Goal: Check status: Check status

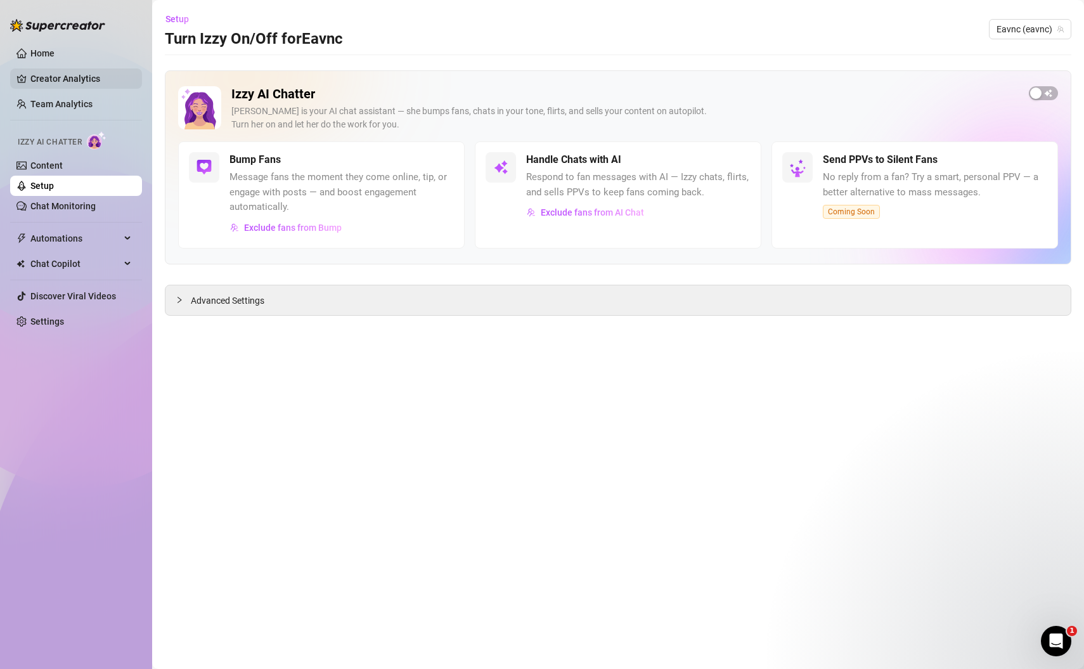
click at [77, 79] on link "Creator Analytics" at bounding box center [80, 78] width 101 height 20
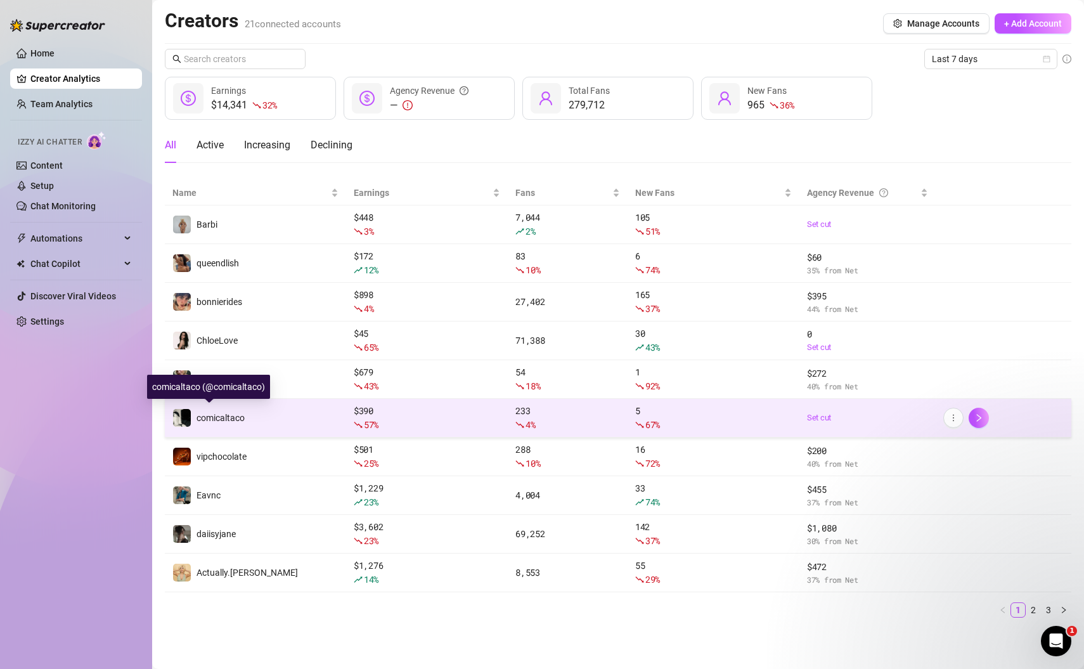
click at [223, 420] on span "comicaltaco" at bounding box center [221, 418] width 48 height 10
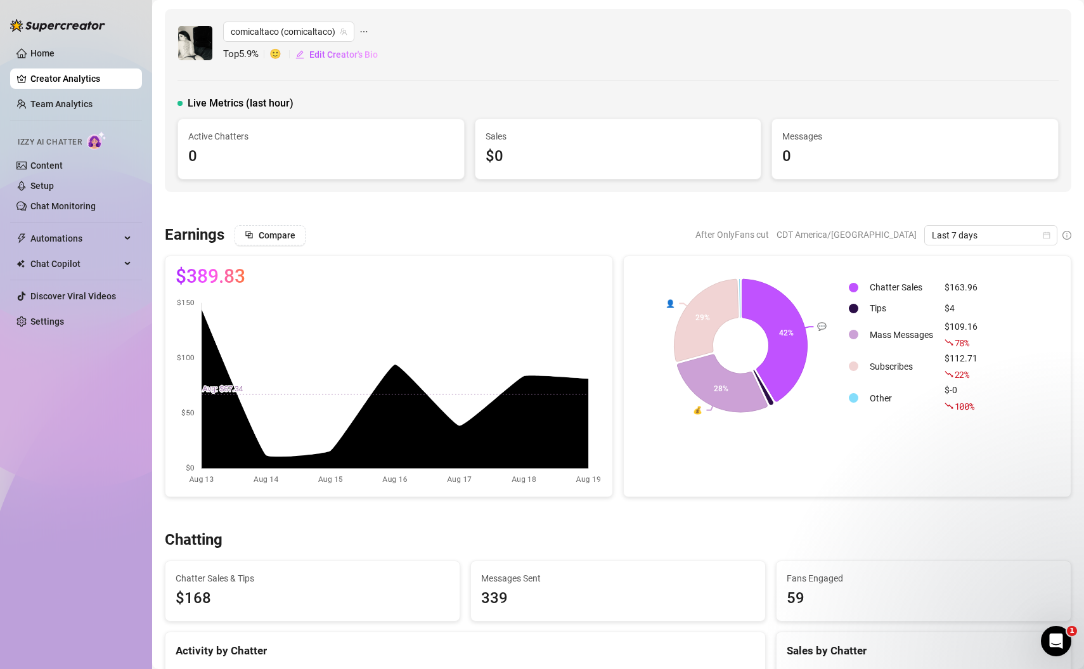
click at [1069, 237] on icon "info-circle" at bounding box center [1066, 235] width 9 height 9
click at [1067, 231] on icon "info-circle" at bounding box center [1066, 235] width 9 height 9
click at [1035, 235] on span "Last 7 days" at bounding box center [991, 235] width 118 height 19
click at [975, 343] on div "Custom date" at bounding box center [990, 340] width 113 height 14
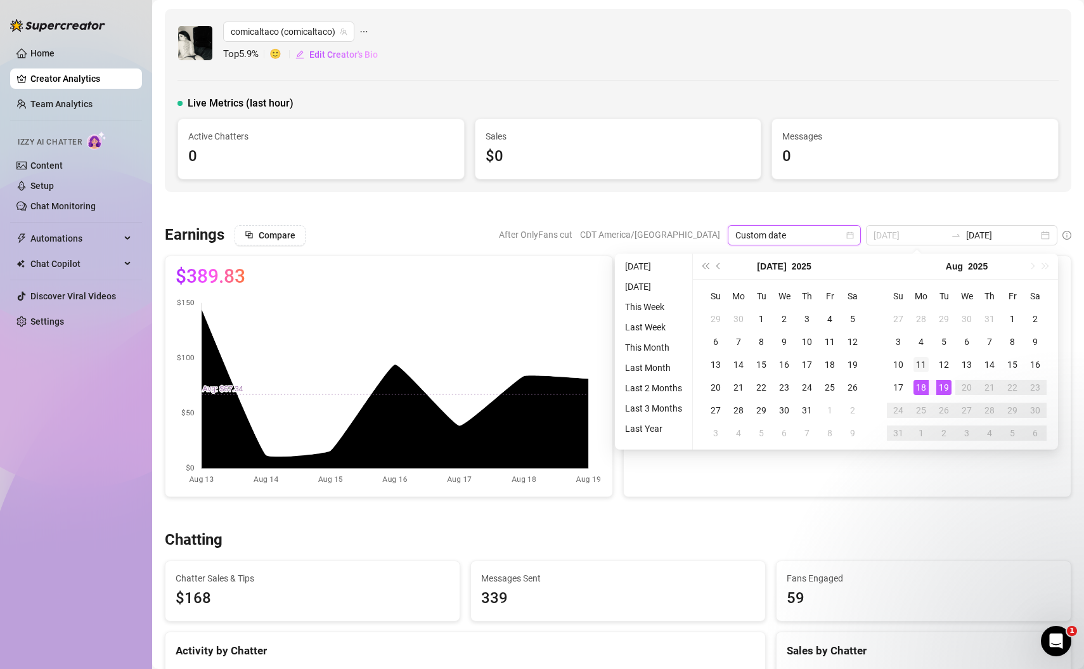
type input "[DATE]"
click at [922, 363] on div "11" at bounding box center [920, 364] width 15 height 15
type input "[DATE]"
click at [898, 389] on div "17" at bounding box center [898, 387] width 15 height 15
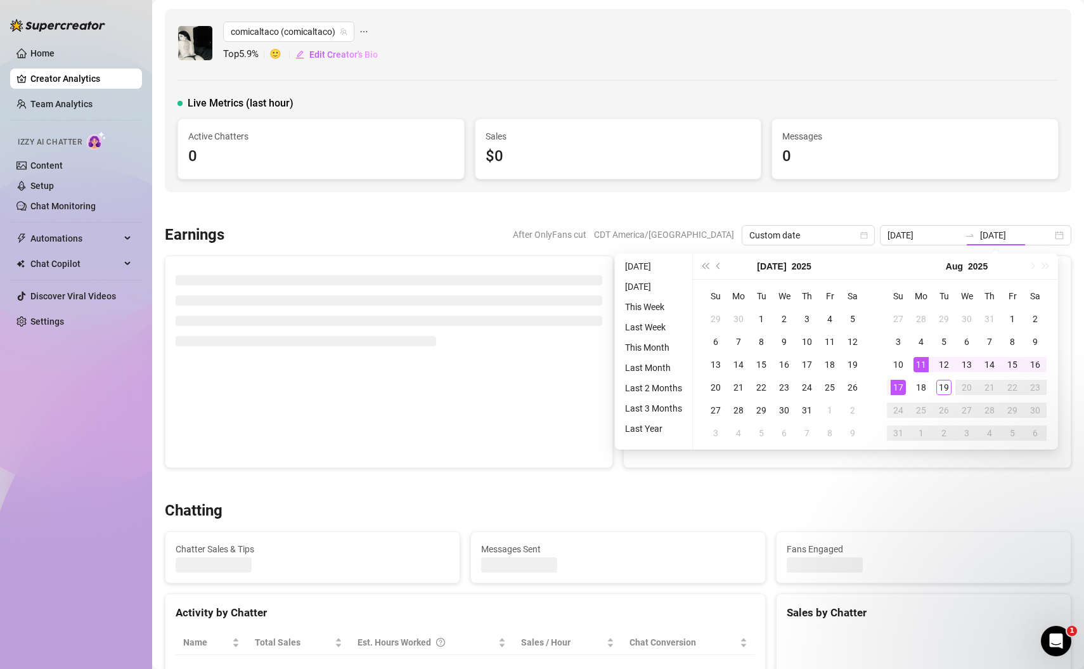
type input "[DATE]"
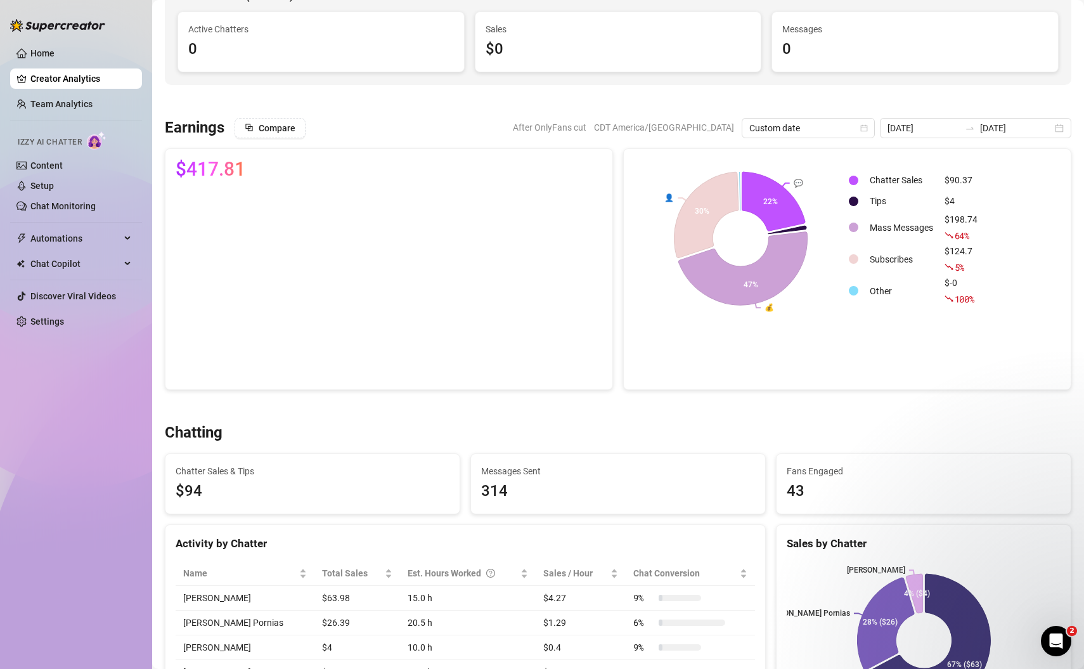
scroll to position [105, 0]
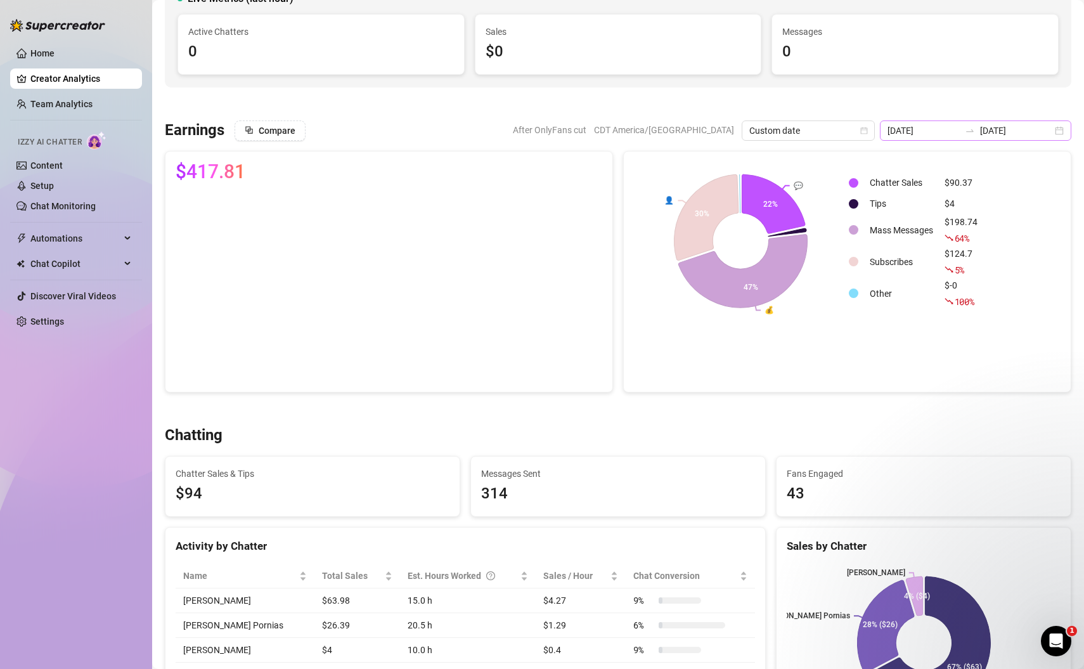
click at [1059, 131] on div "[DATE] [DATE]" at bounding box center [975, 130] width 191 height 20
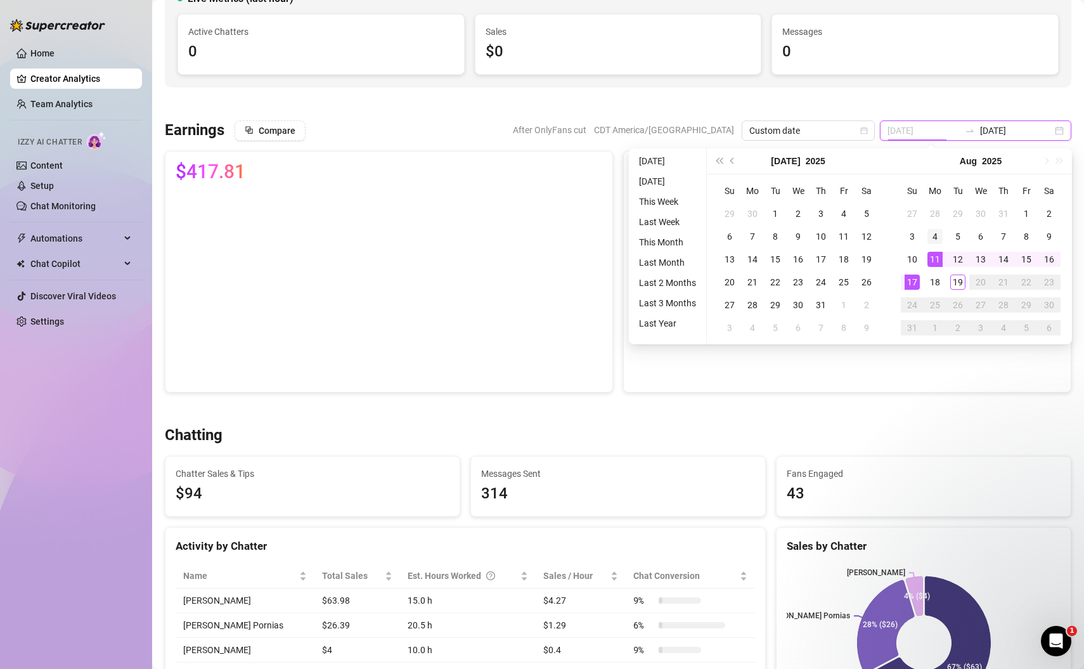
type input "[DATE]"
click at [933, 234] on div "4" at bounding box center [934, 236] width 15 height 15
type input "[DATE]"
click at [912, 260] on div "10" at bounding box center [912, 259] width 15 height 15
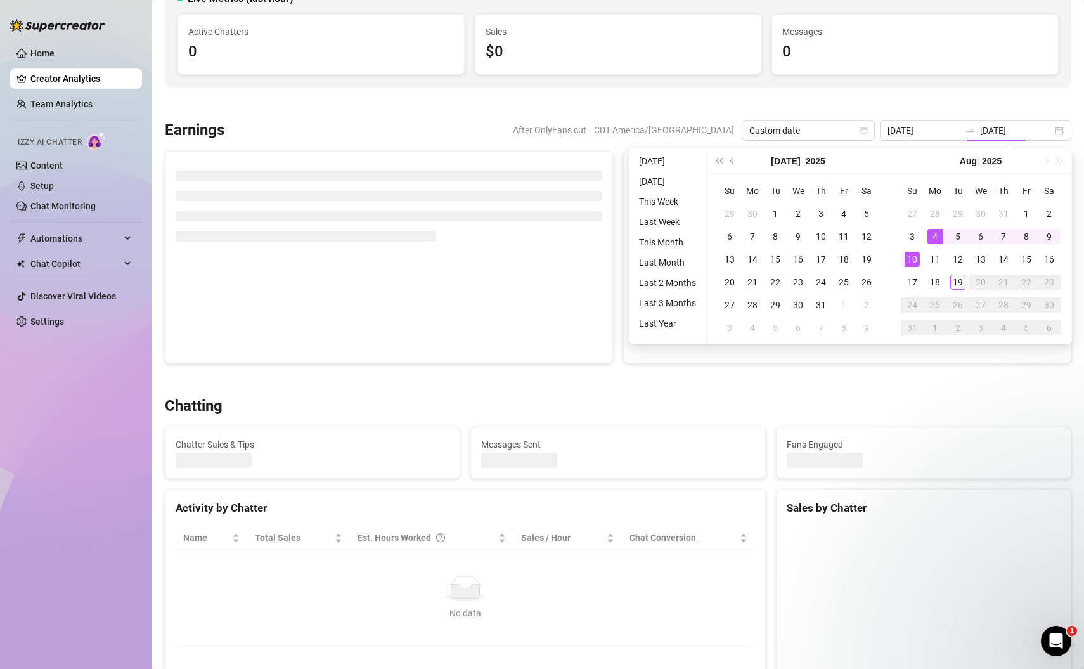
type input "[DATE]"
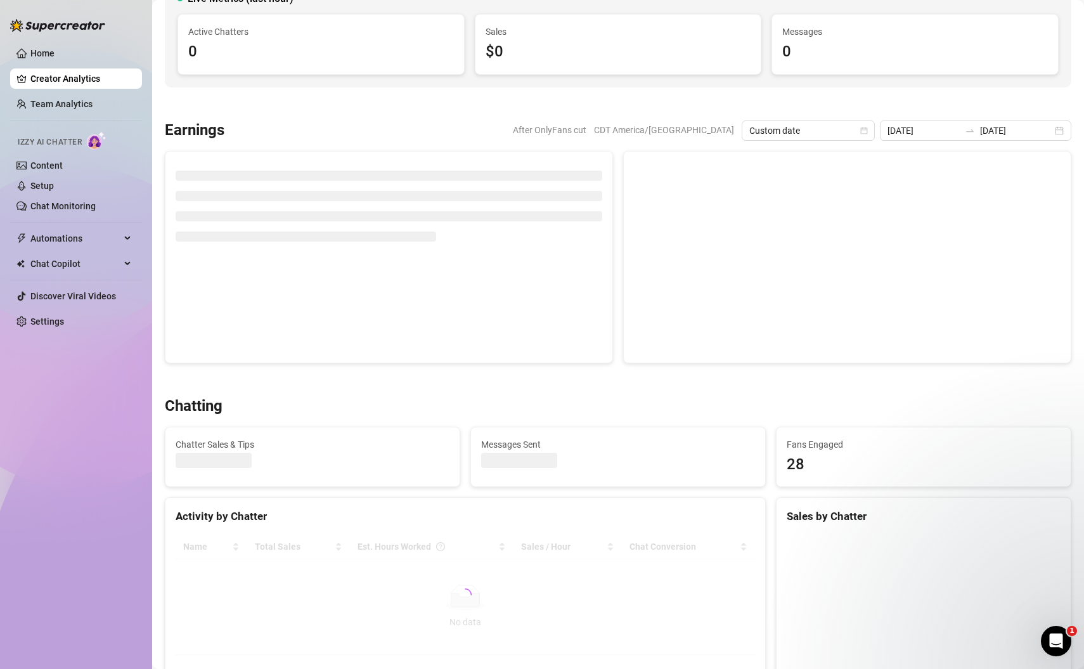
click at [768, 99] on div at bounding box center [618, 104] width 906 height 13
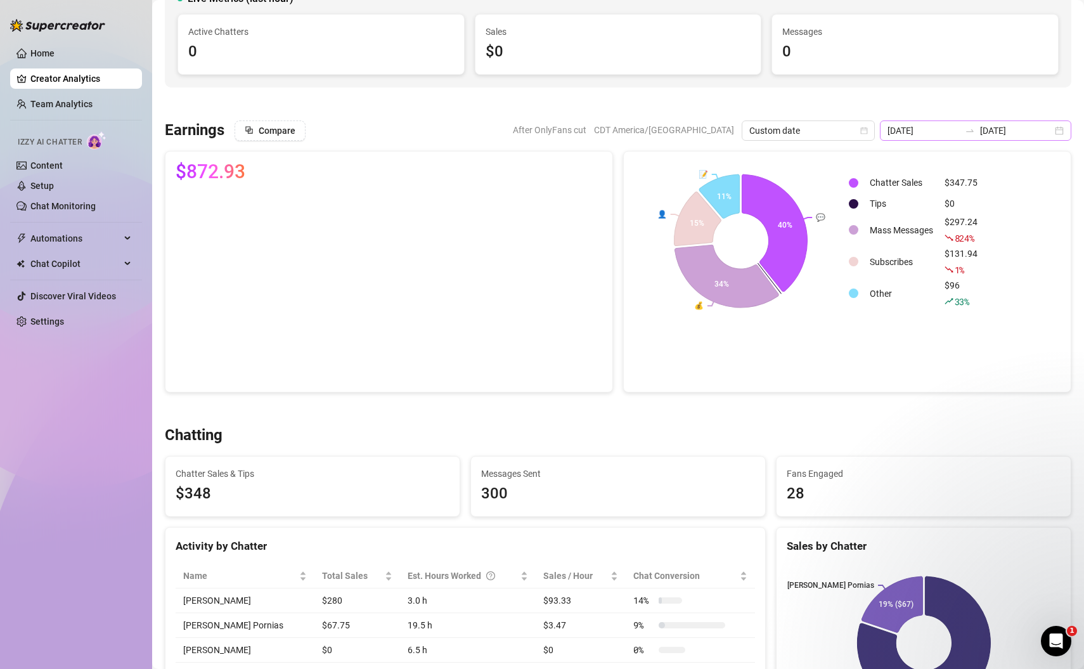
click at [1058, 128] on div "[DATE] [DATE]" at bounding box center [975, 130] width 191 height 20
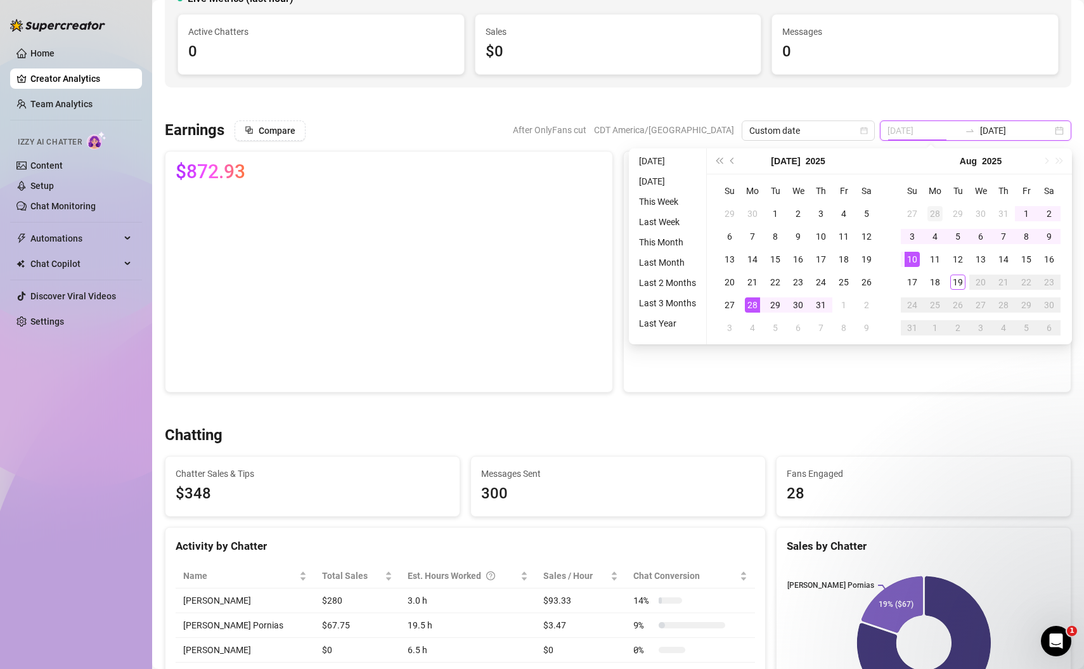
type input "[DATE]"
click at [936, 210] on div "28" at bounding box center [934, 213] width 15 height 15
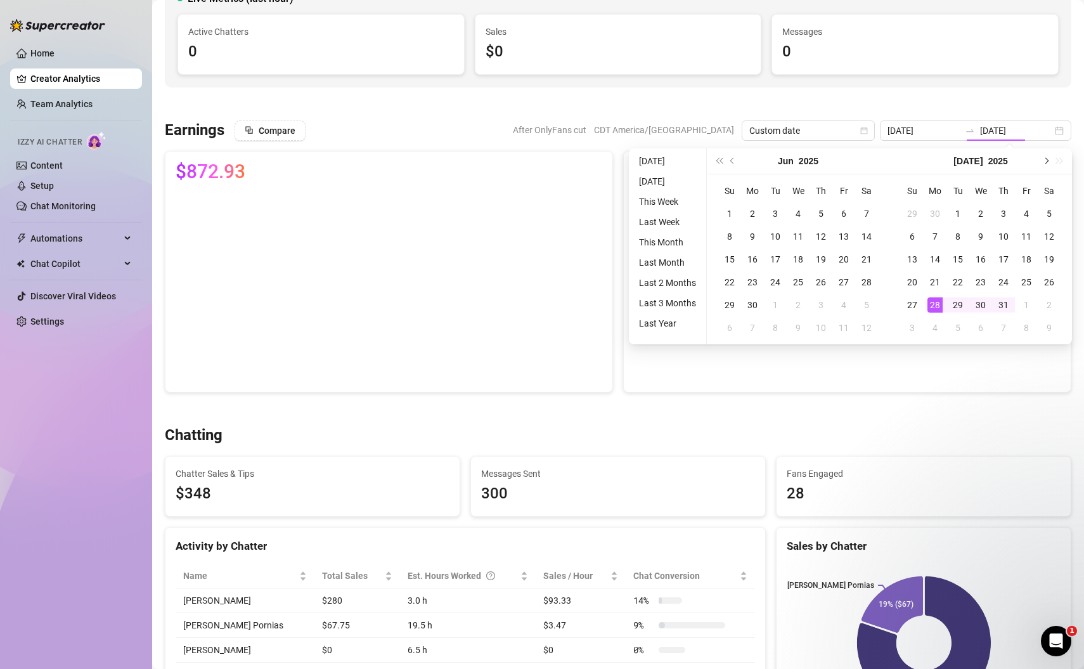
click at [1047, 160] on span "Next month (PageDown)" at bounding box center [1045, 161] width 6 height 6
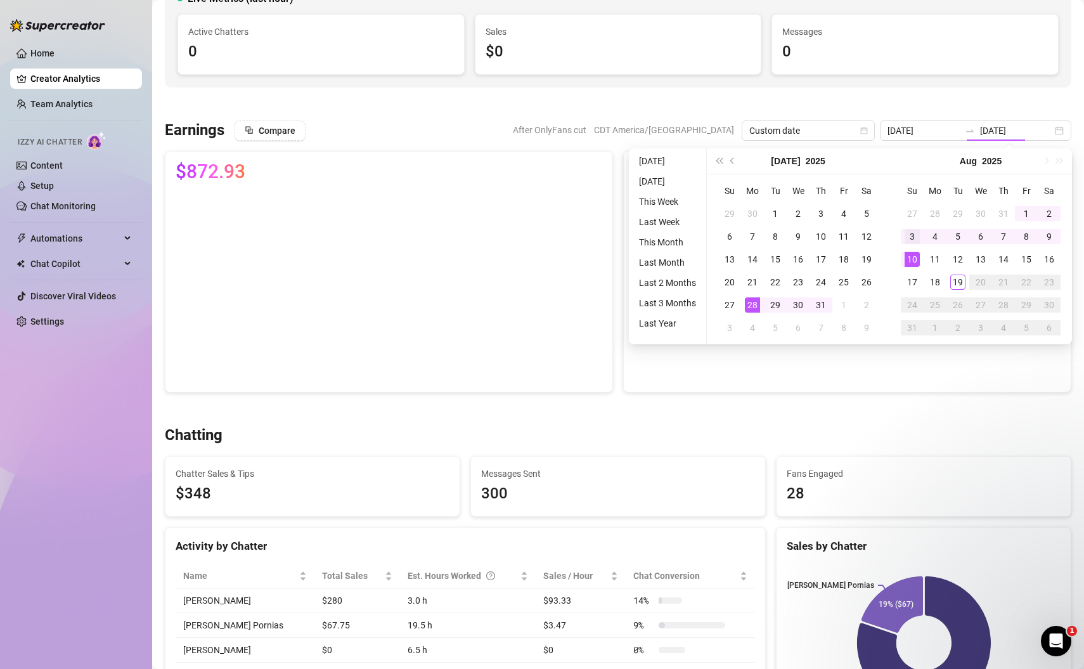
type input "[DATE]"
click at [913, 235] on div "3" at bounding box center [912, 236] width 15 height 15
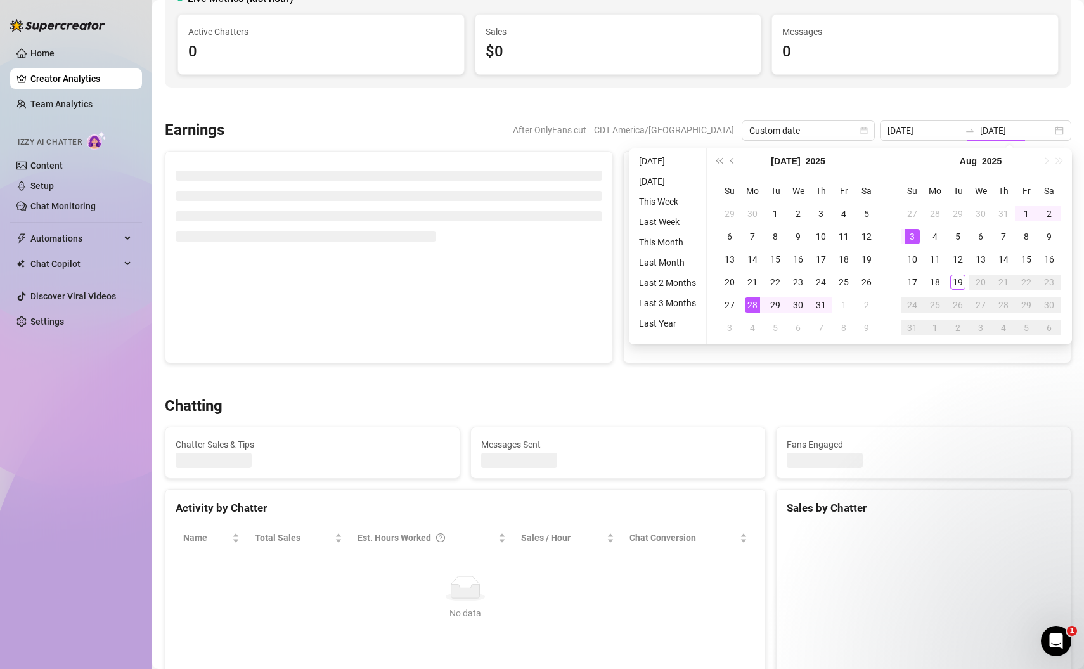
type input "[DATE]"
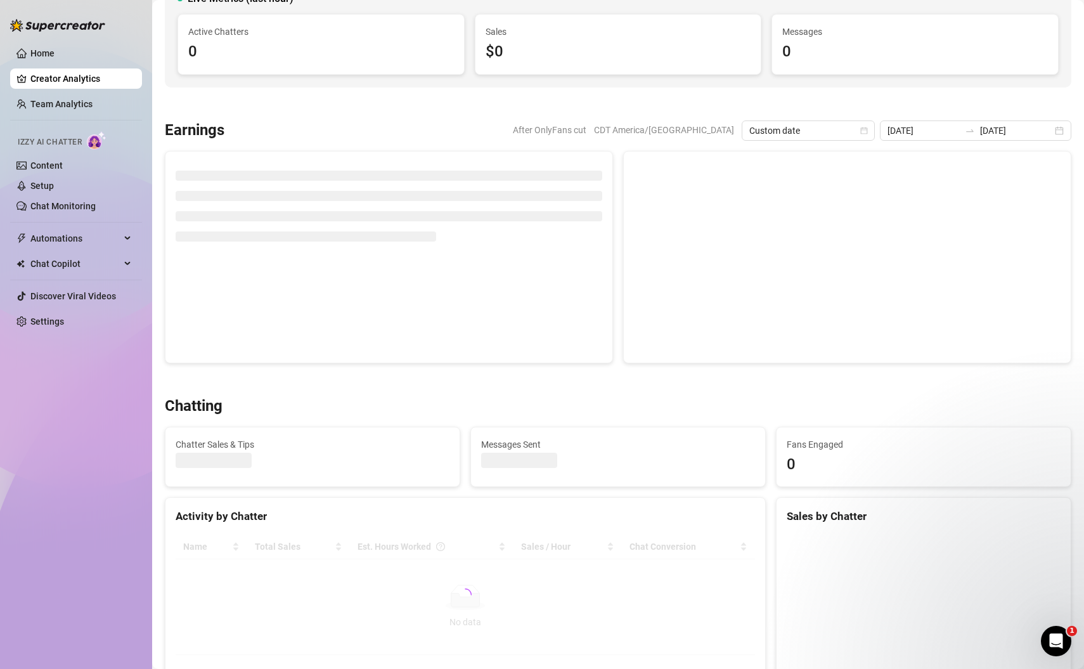
click at [799, 106] on div at bounding box center [618, 104] width 906 height 13
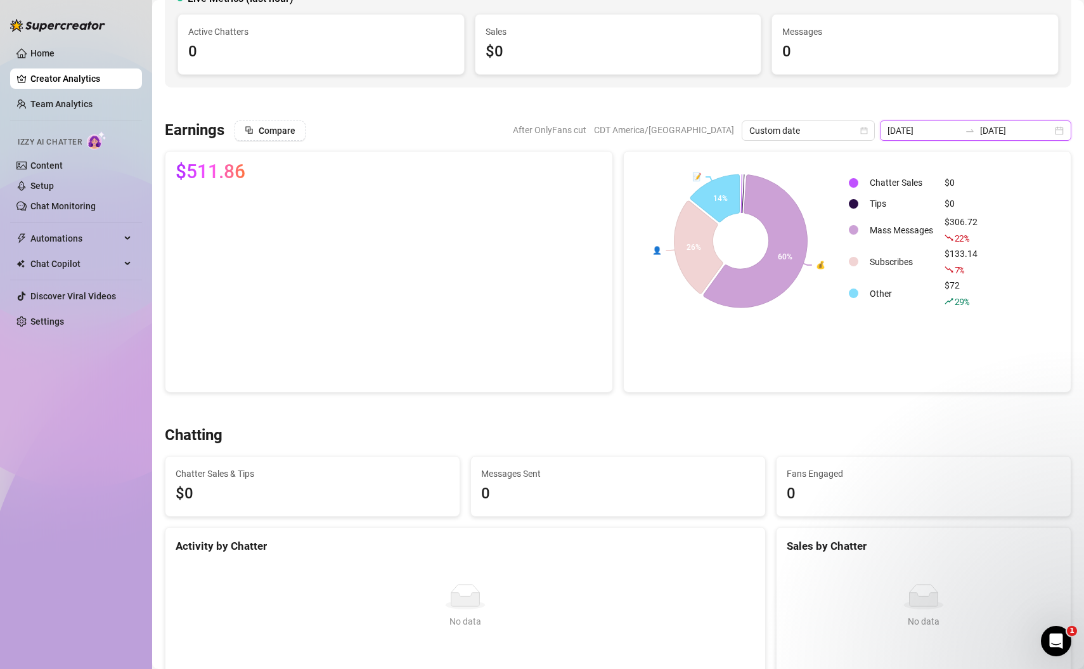
click at [1048, 132] on input "[DATE]" at bounding box center [1016, 131] width 72 height 14
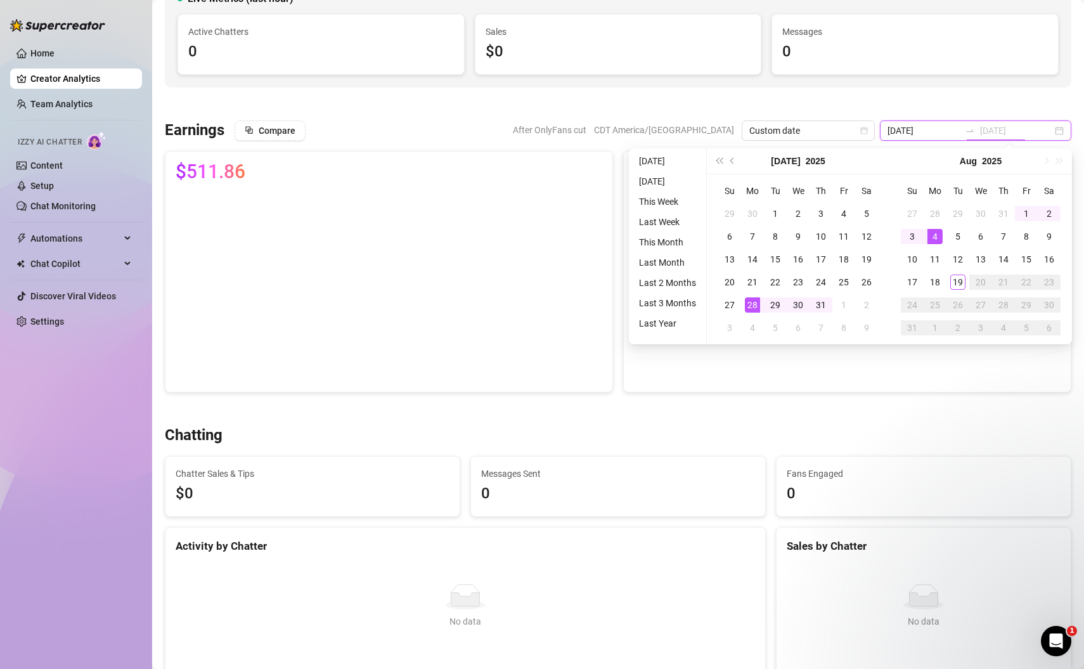
type input "[DATE]"
click at [754, 304] on div "28" at bounding box center [752, 304] width 15 height 15
type input "[DATE]"
click at [754, 281] on div "21" at bounding box center [752, 281] width 15 height 15
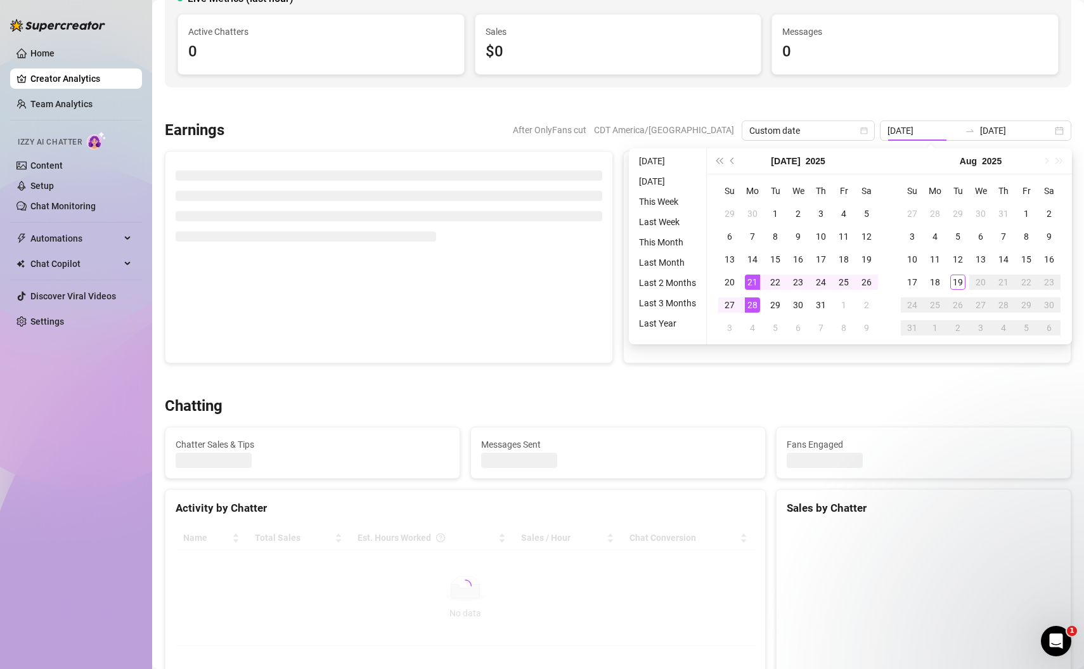
type input "[DATE]"
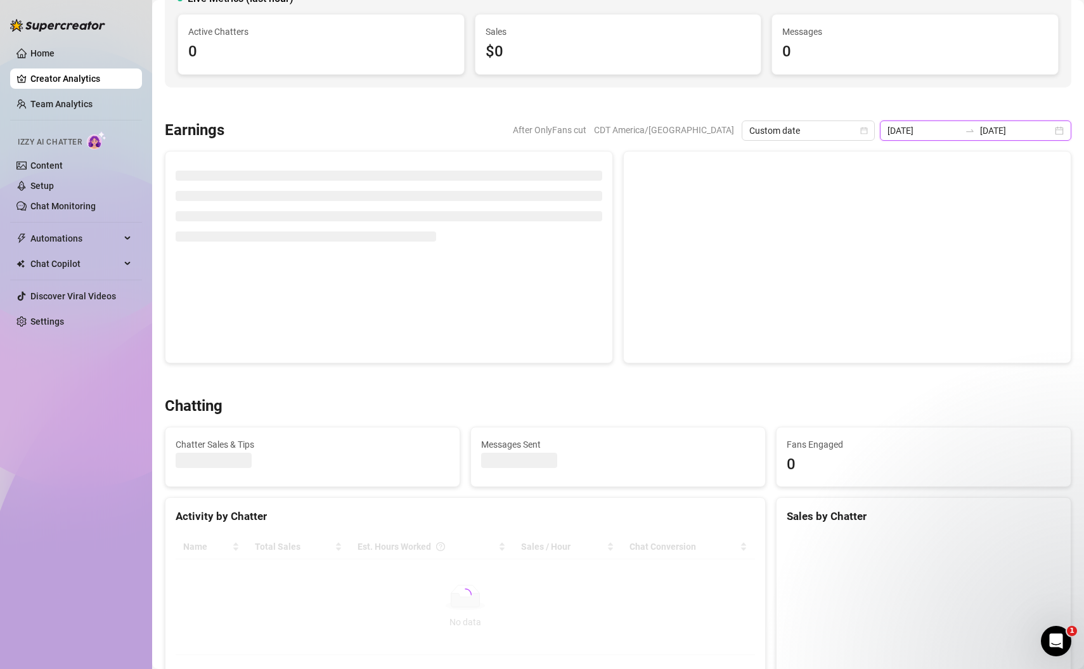
click at [1043, 126] on input "[DATE]" at bounding box center [1016, 131] width 72 height 14
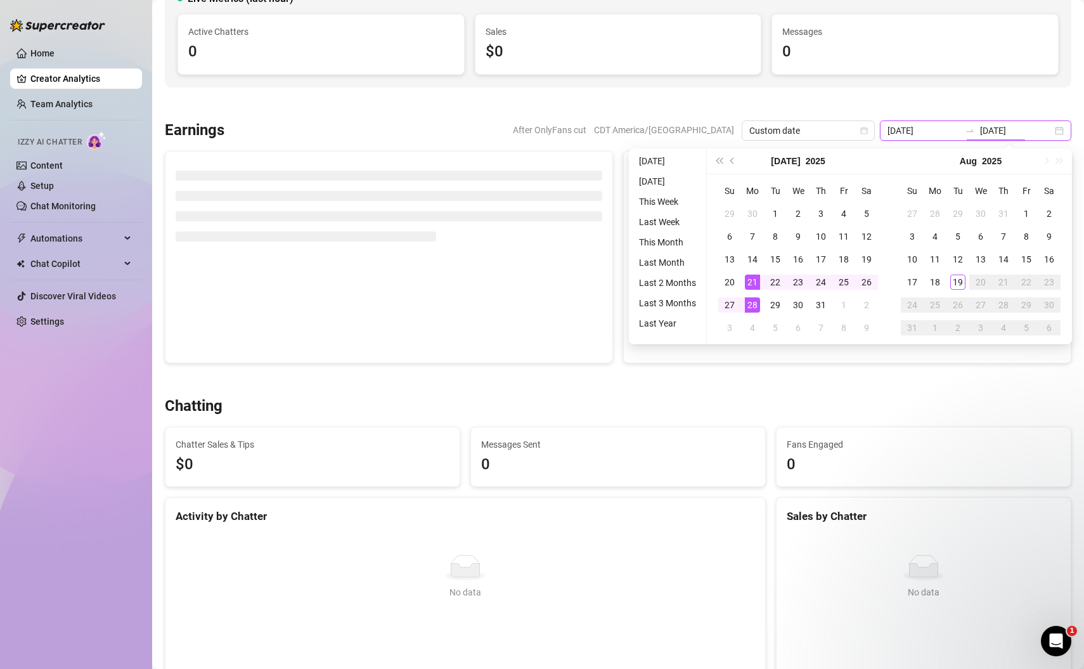
click at [1057, 129] on div "[DATE] [DATE]" at bounding box center [975, 130] width 191 height 20
type input "[DATE]"
click at [752, 276] on div "21" at bounding box center [752, 281] width 15 height 15
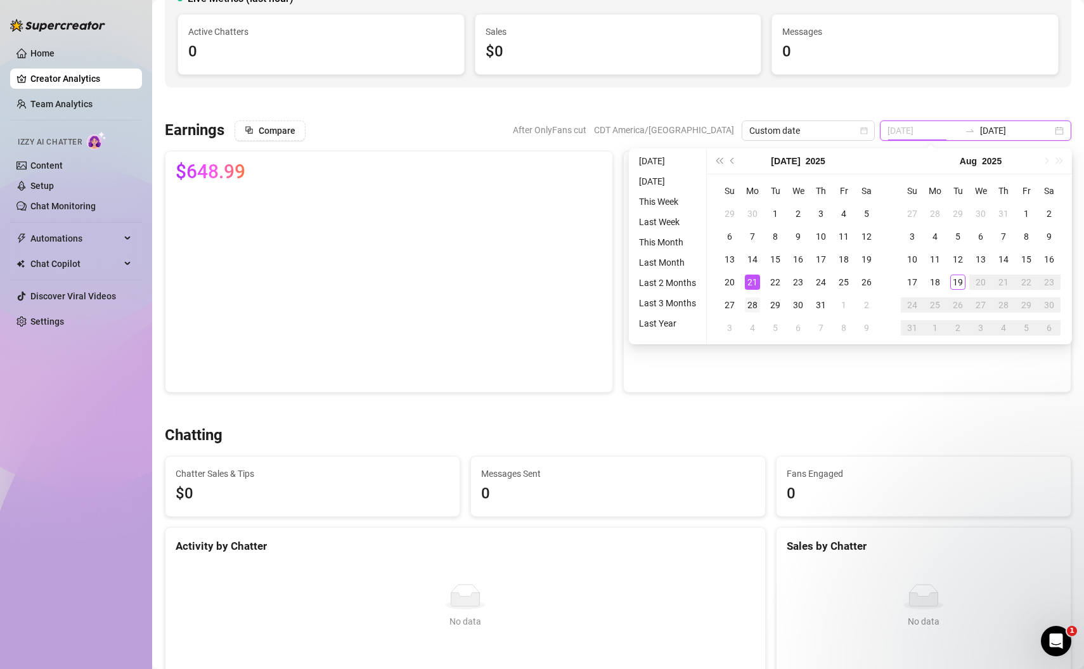
type input "[DATE]"
click at [731, 304] on div "27" at bounding box center [729, 304] width 15 height 15
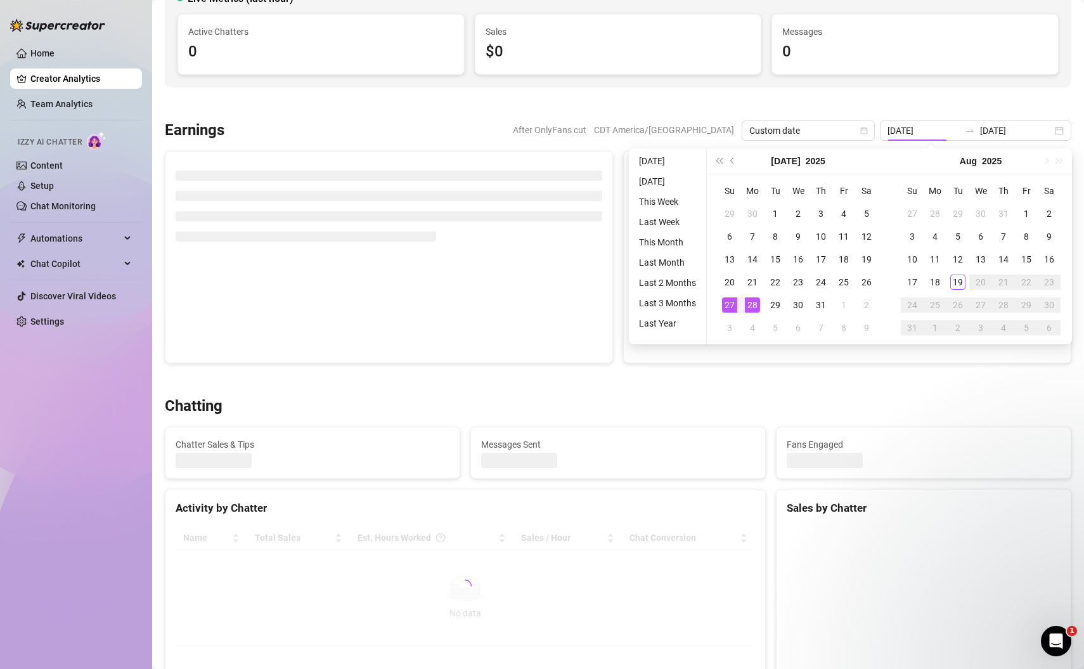
type input "[DATE]"
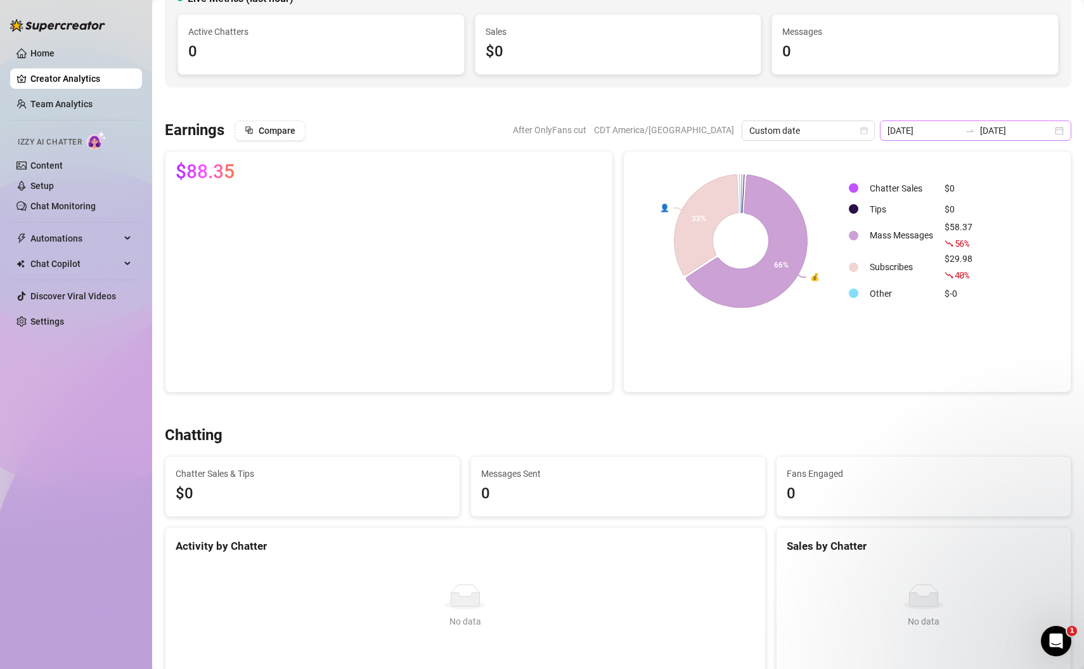
click at [1058, 131] on div "[DATE] [DATE]" at bounding box center [975, 130] width 191 height 20
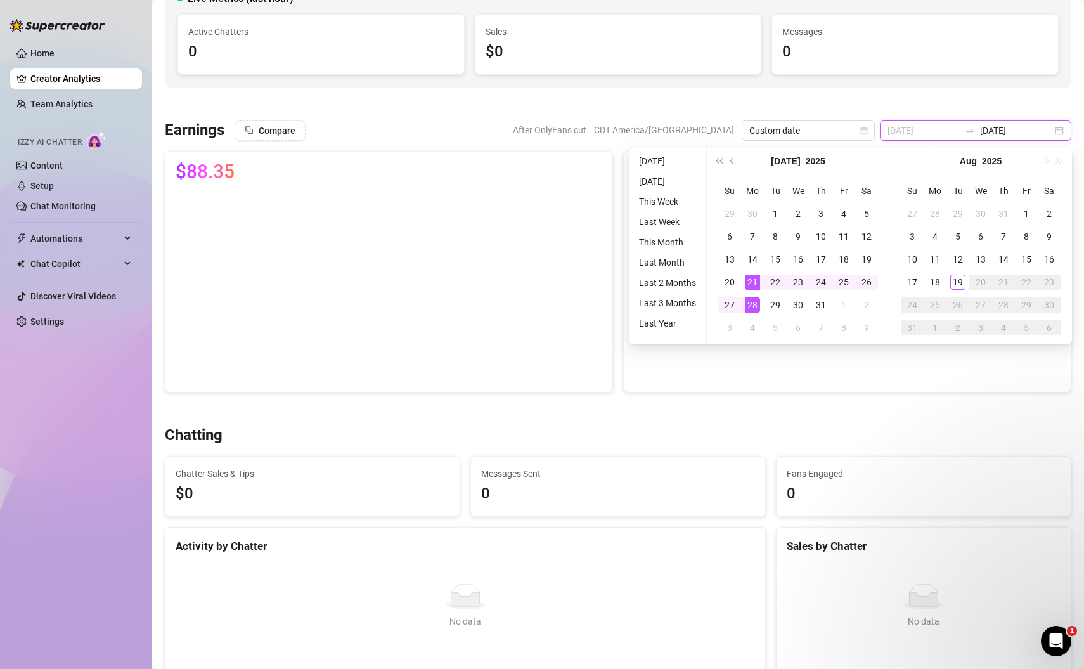
type input "[DATE]"
click at [750, 281] on div "21" at bounding box center [752, 281] width 15 height 15
type input "[DATE]"
click at [728, 304] on div "27" at bounding box center [729, 304] width 15 height 15
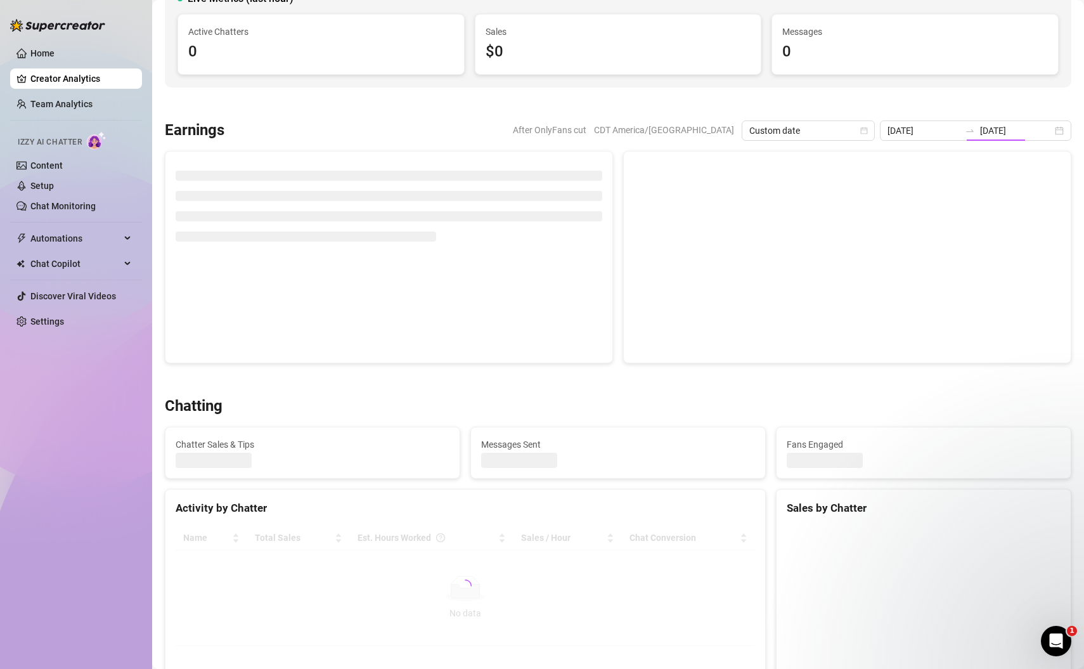
type input "[DATE]"
click at [920, 98] on div at bounding box center [618, 104] width 906 height 13
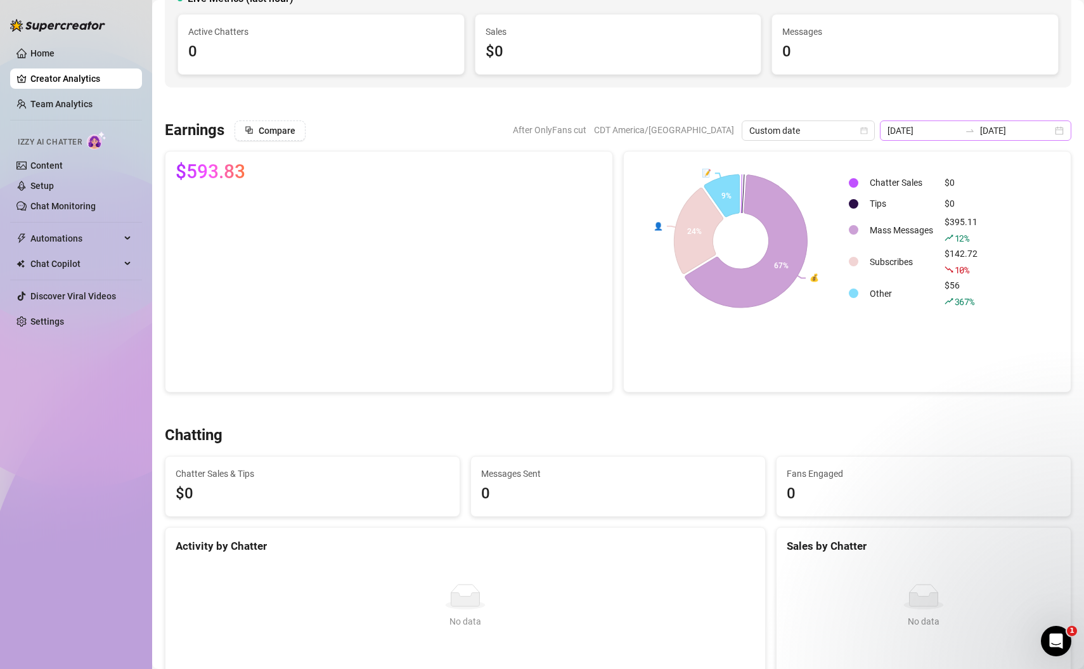
click at [1060, 126] on div "[DATE] [DATE]" at bounding box center [975, 130] width 191 height 20
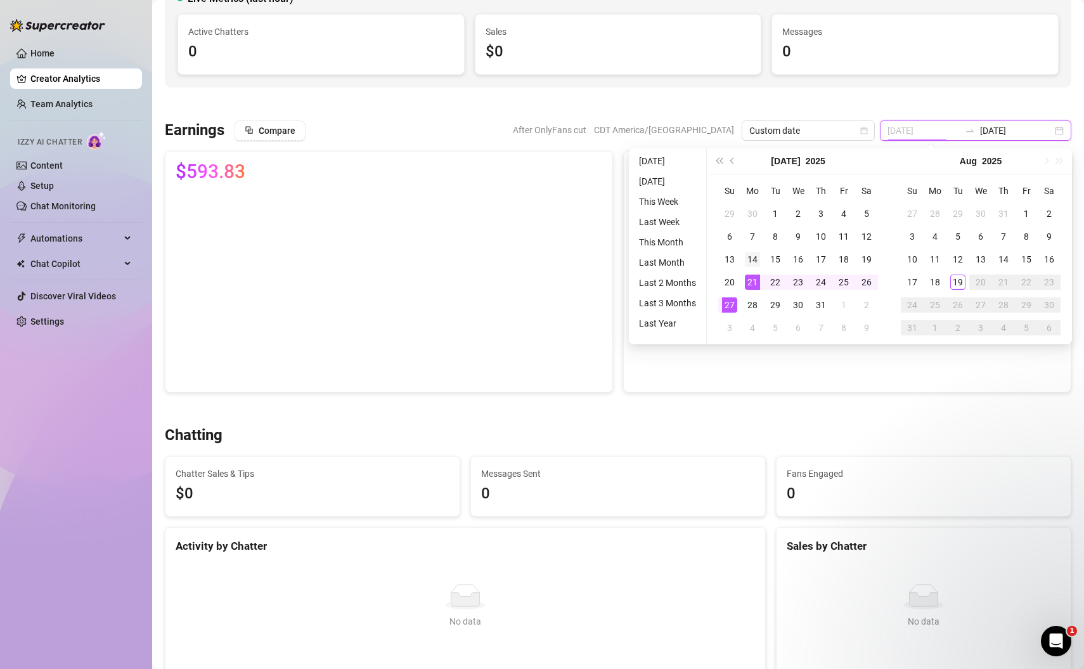
type input "[DATE]"
click at [751, 256] on div "14" at bounding box center [752, 259] width 15 height 15
type input "[DATE]"
click at [723, 284] on div "20" at bounding box center [729, 281] width 15 height 15
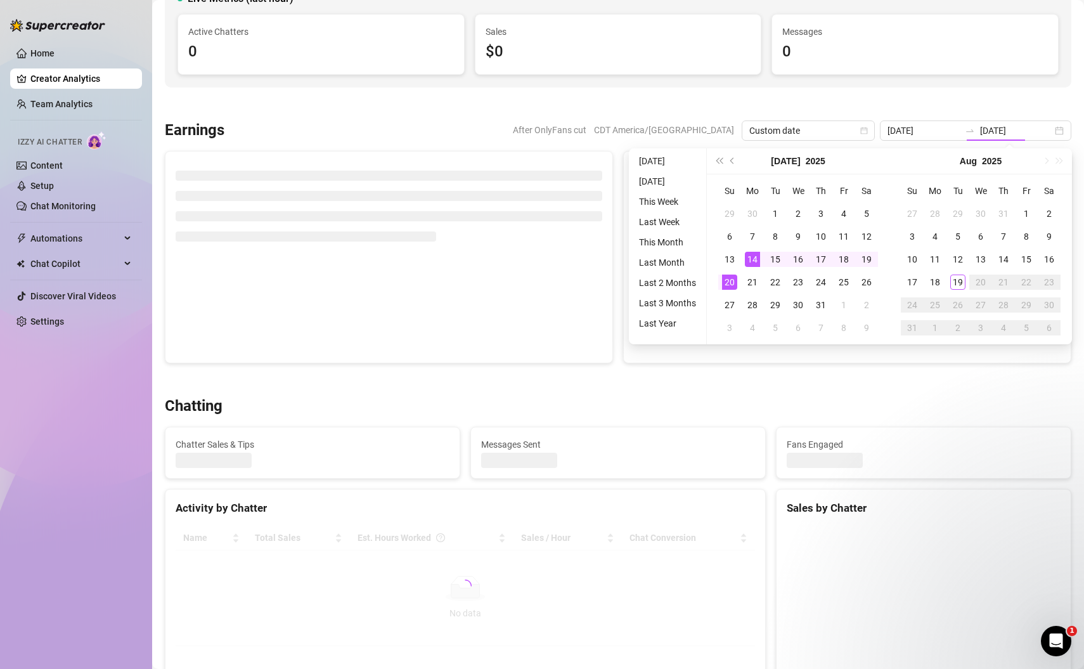
type input "[DATE]"
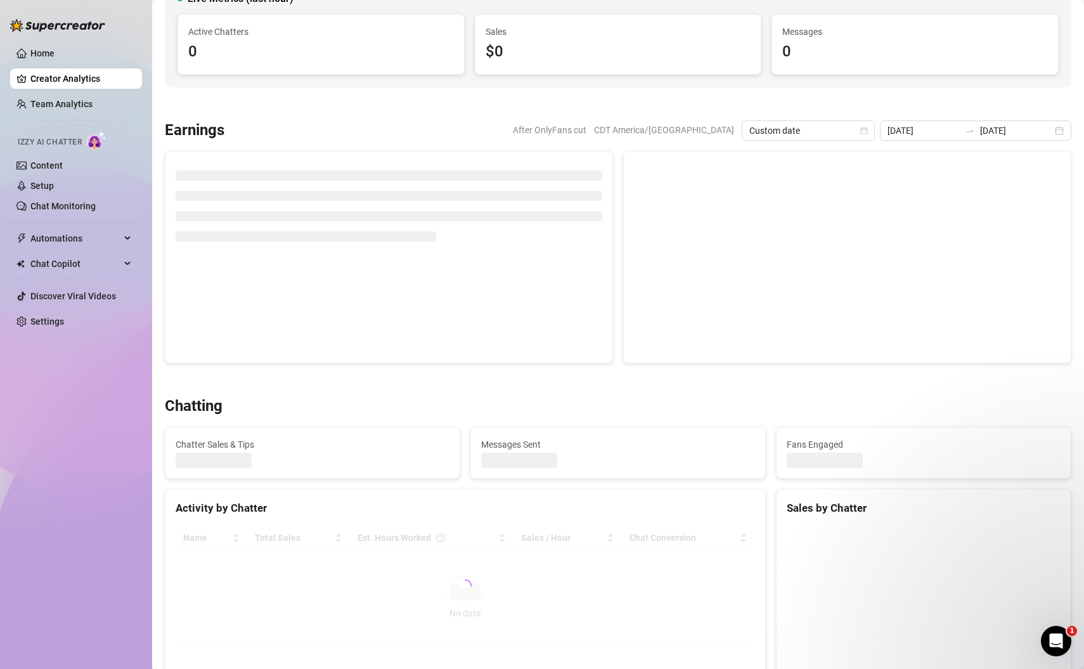
click at [813, 98] on div at bounding box center [618, 104] width 906 height 13
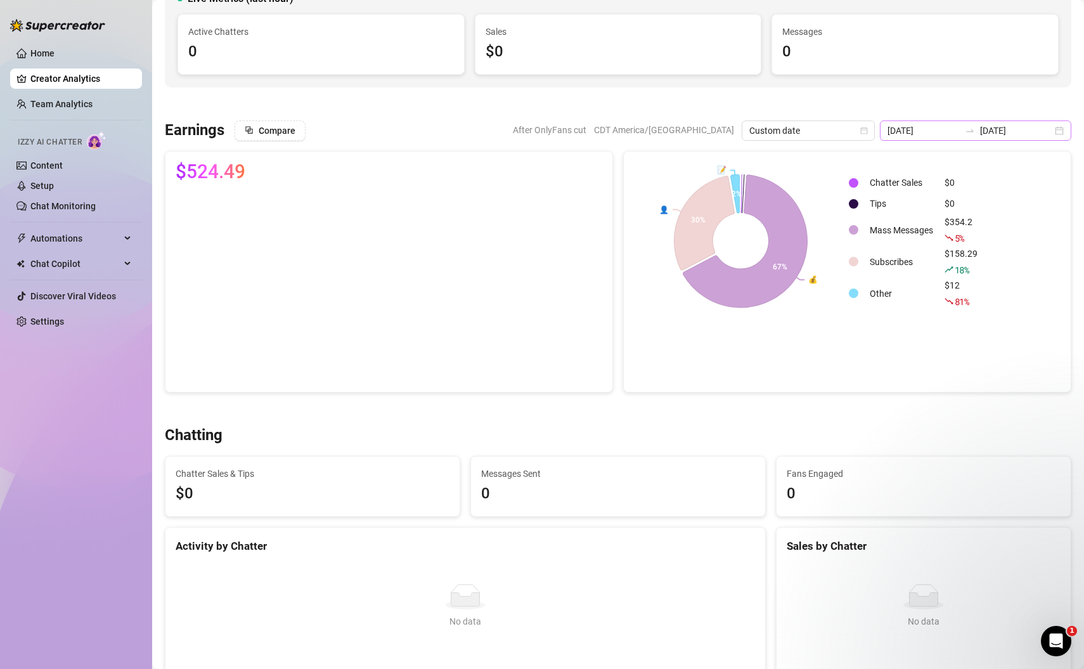
click at [1058, 130] on div "[DATE] [DATE]" at bounding box center [975, 130] width 191 height 20
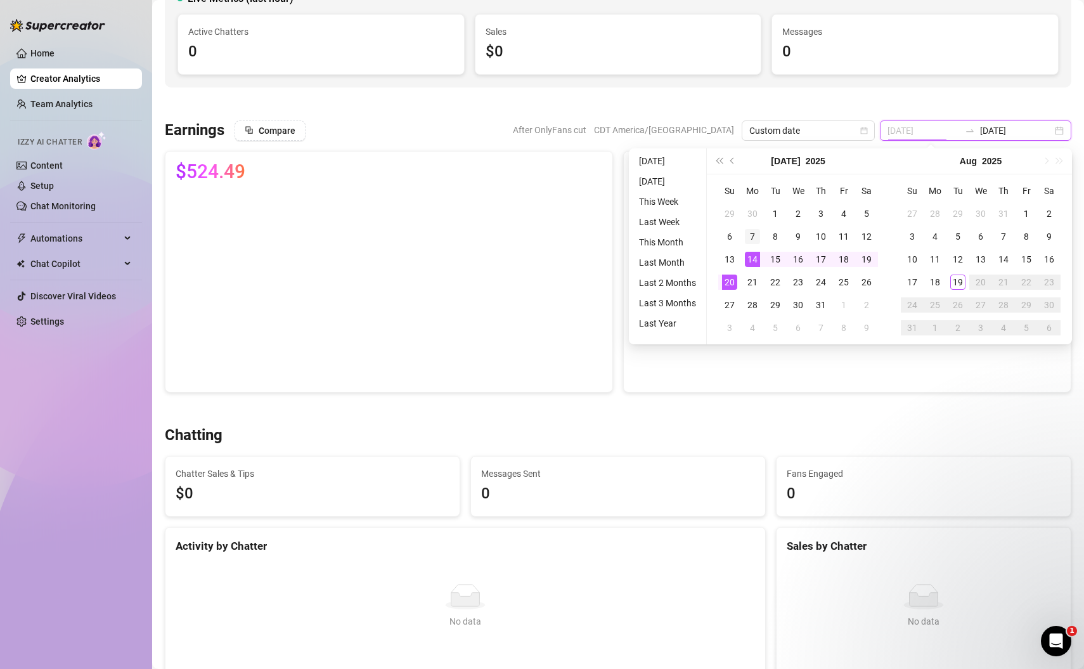
type input "[DATE]"
click at [752, 231] on div "7" at bounding box center [752, 236] width 15 height 15
type input "[DATE]"
click at [728, 259] on div "13" at bounding box center [729, 259] width 15 height 15
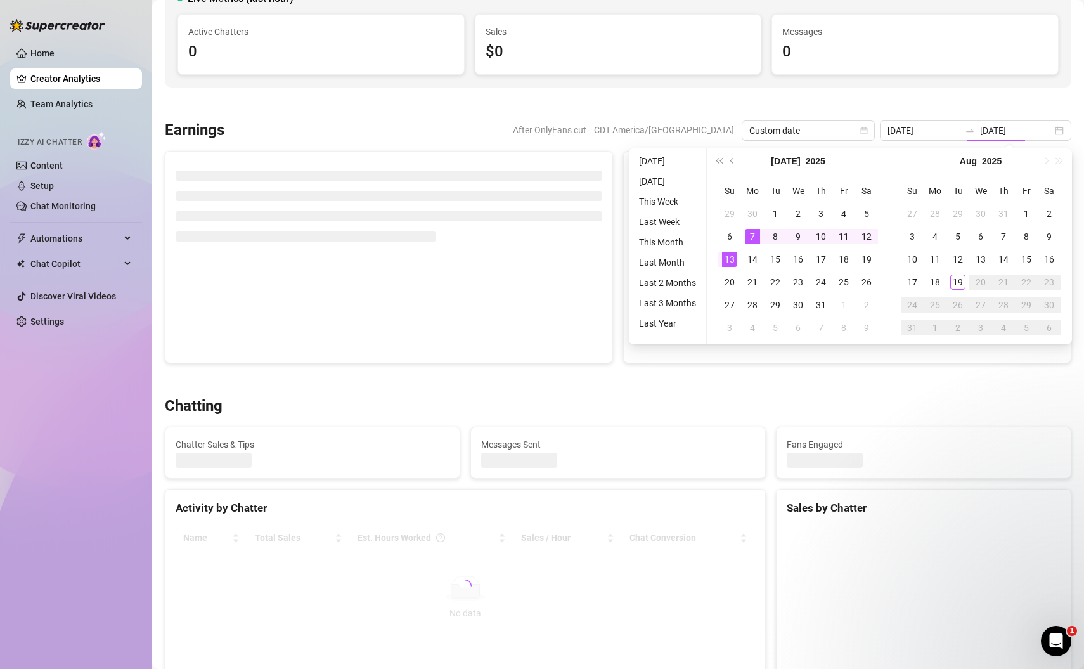
type input "[DATE]"
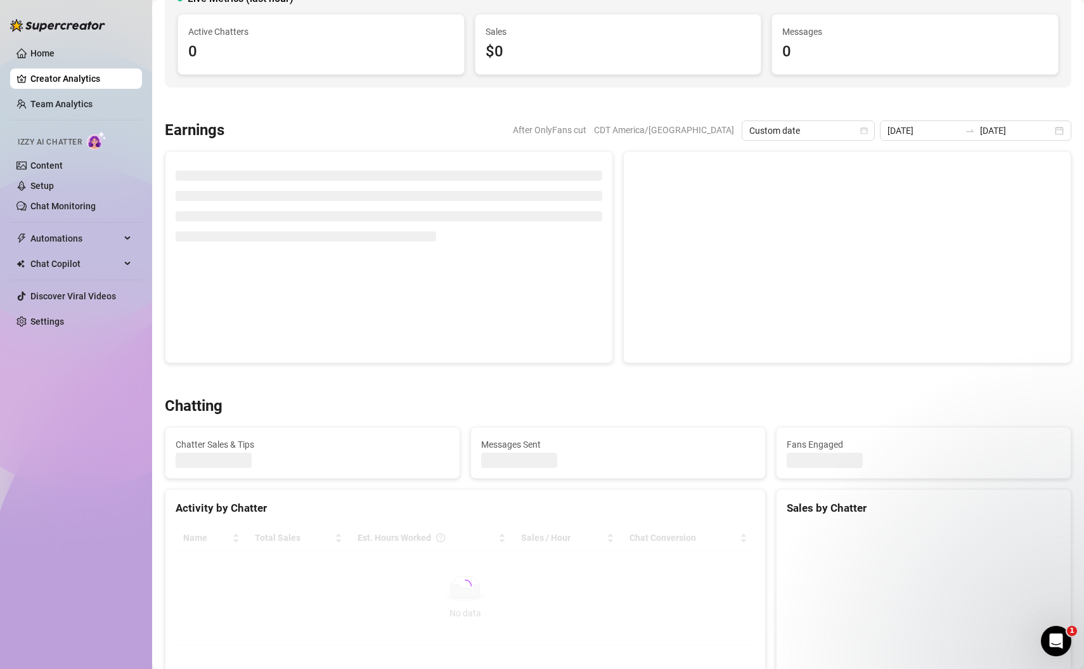
click at [761, 98] on div at bounding box center [618, 104] width 906 height 13
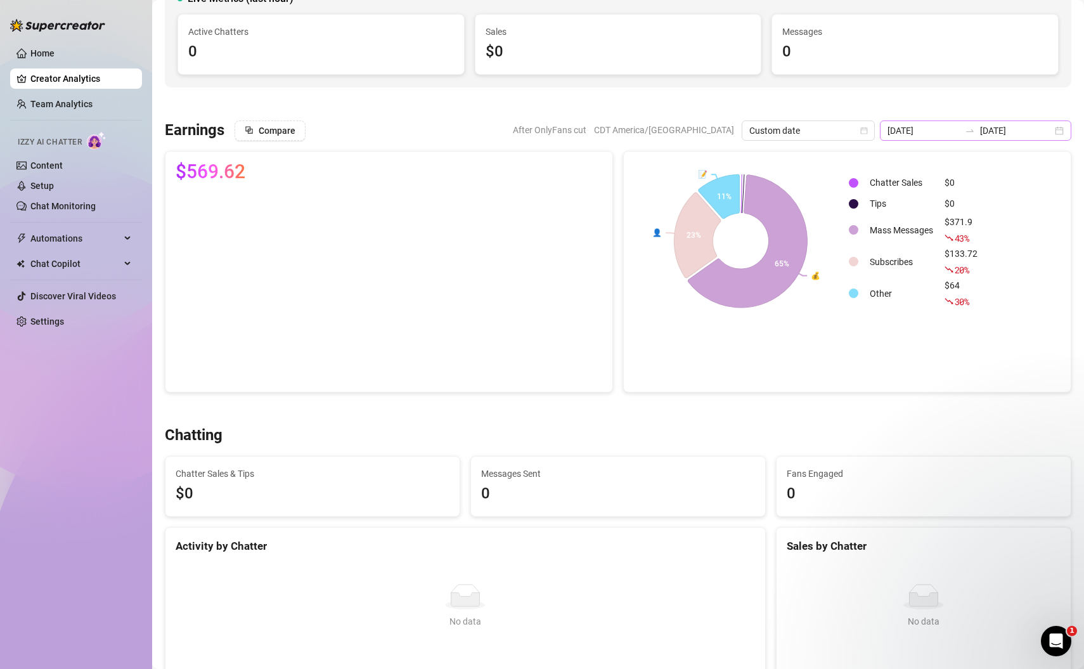
click at [1059, 129] on div "[DATE] [DATE]" at bounding box center [975, 130] width 191 height 20
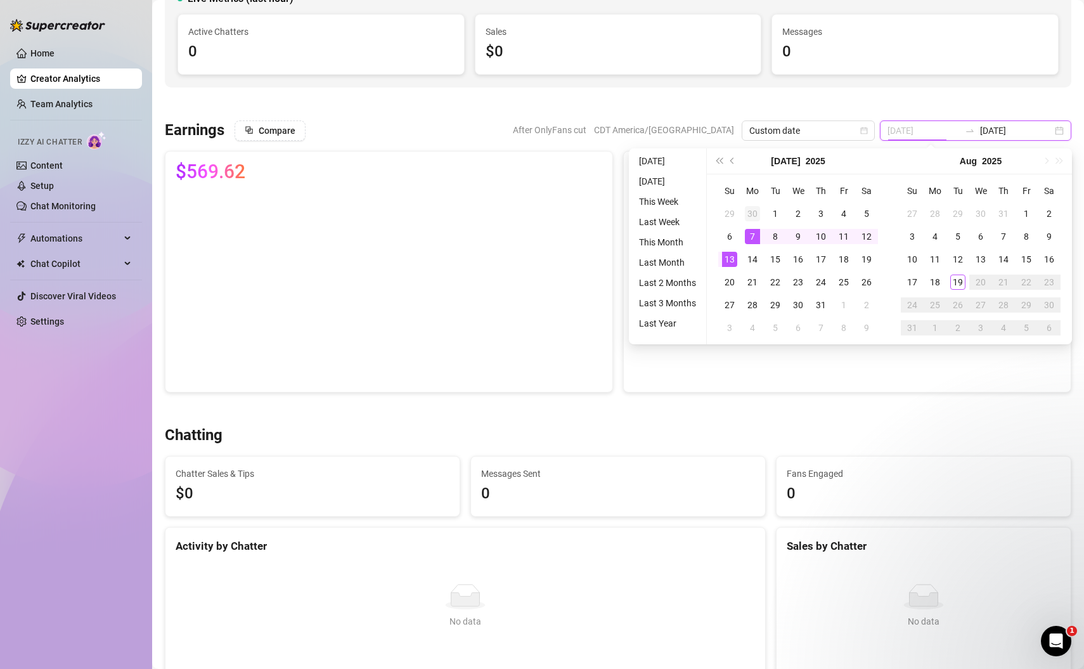
type input "[DATE]"
click at [752, 211] on div "30" at bounding box center [752, 213] width 15 height 15
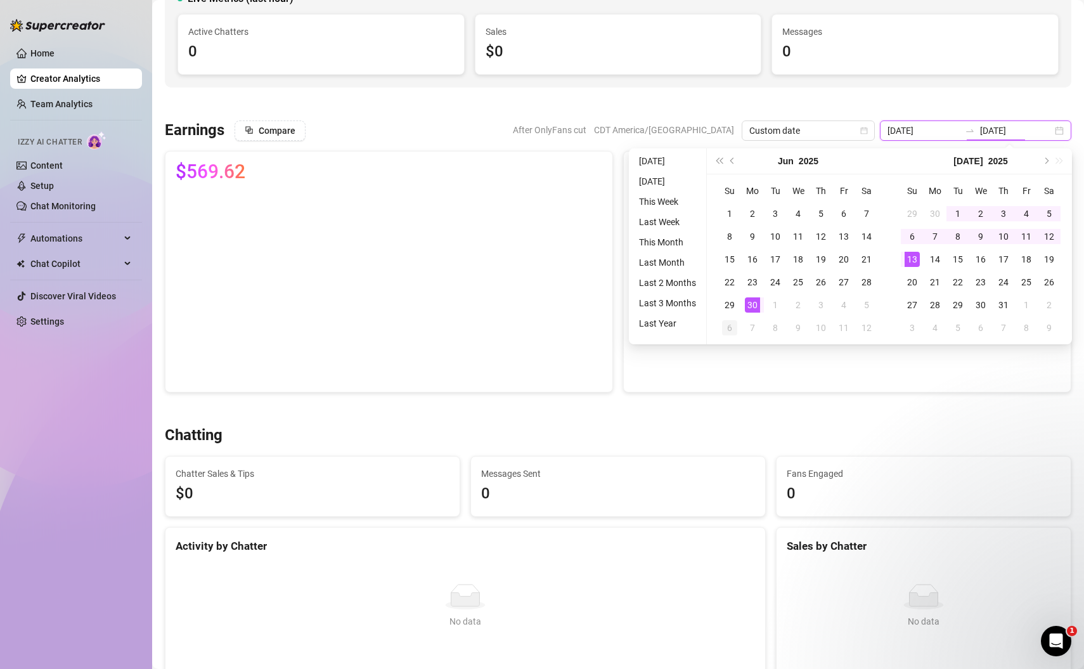
type input "[DATE]"
click at [730, 328] on div "6" at bounding box center [729, 327] width 15 height 15
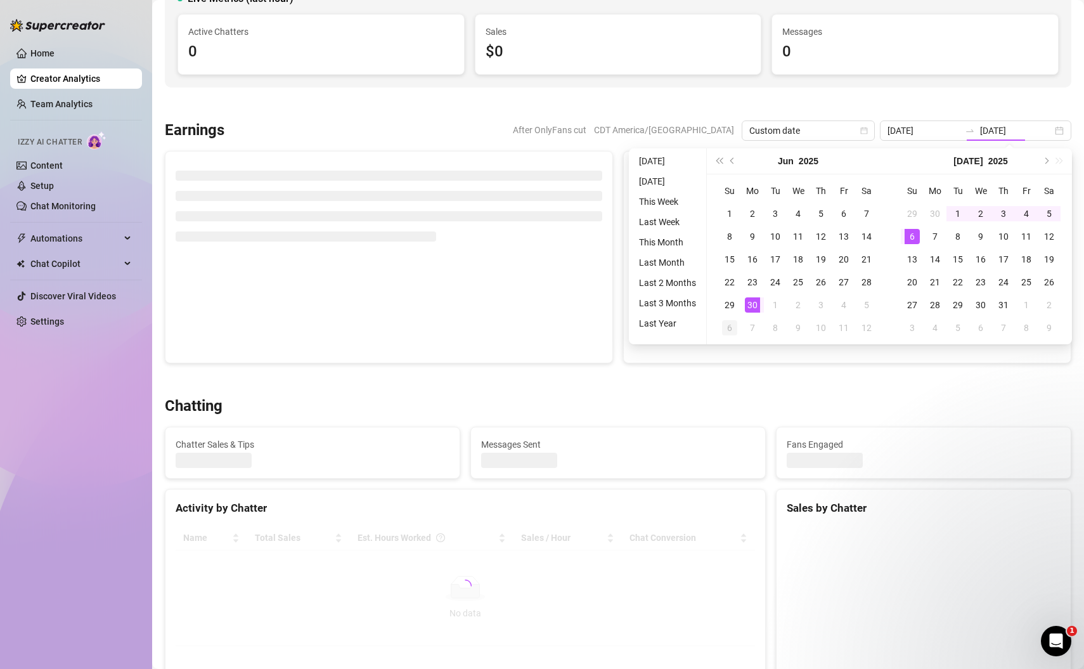
type input "[DATE]"
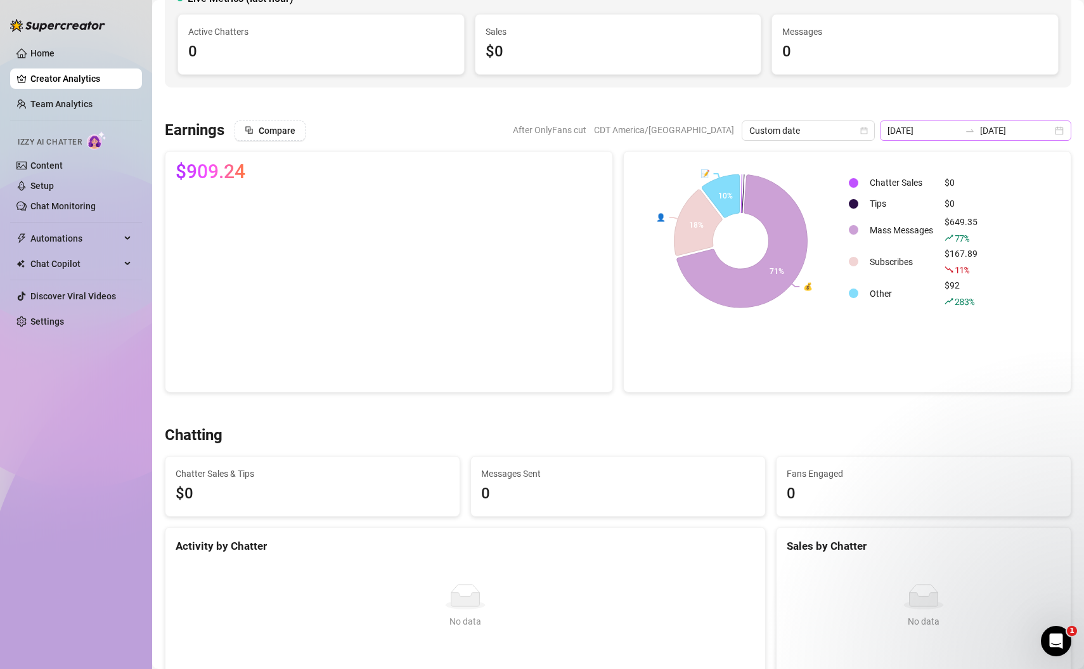
click at [1061, 132] on div "[DATE] [DATE]" at bounding box center [975, 130] width 191 height 20
click at [1059, 128] on div "[DATE] [DATE]" at bounding box center [975, 130] width 191 height 20
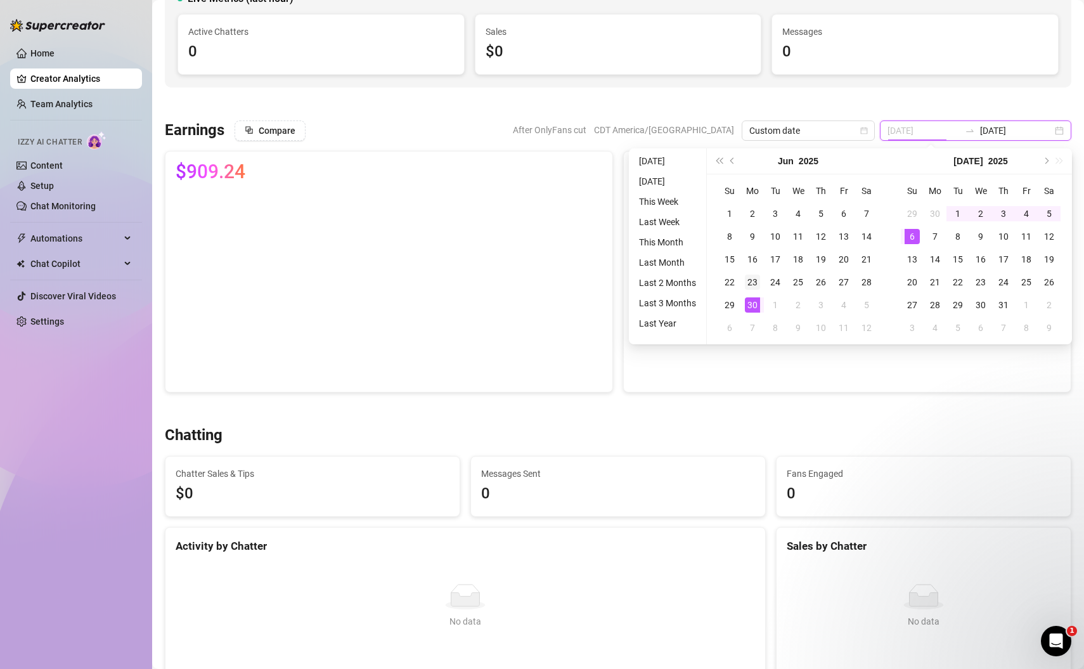
type input "[DATE]"
click at [749, 281] on div "23" at bounding box center [752, 281] width 15 height 15
type input "[DATE]"
click at [730, 306] on div "29" at bounding box center [729, 304] width 15 height 15
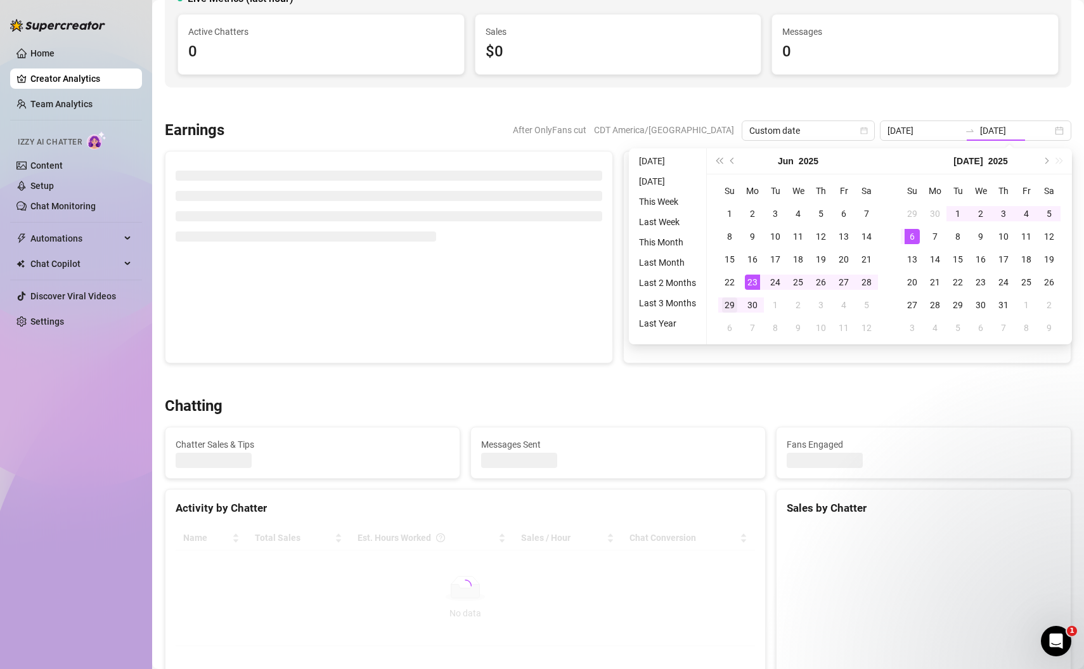
type input "[DATE]"
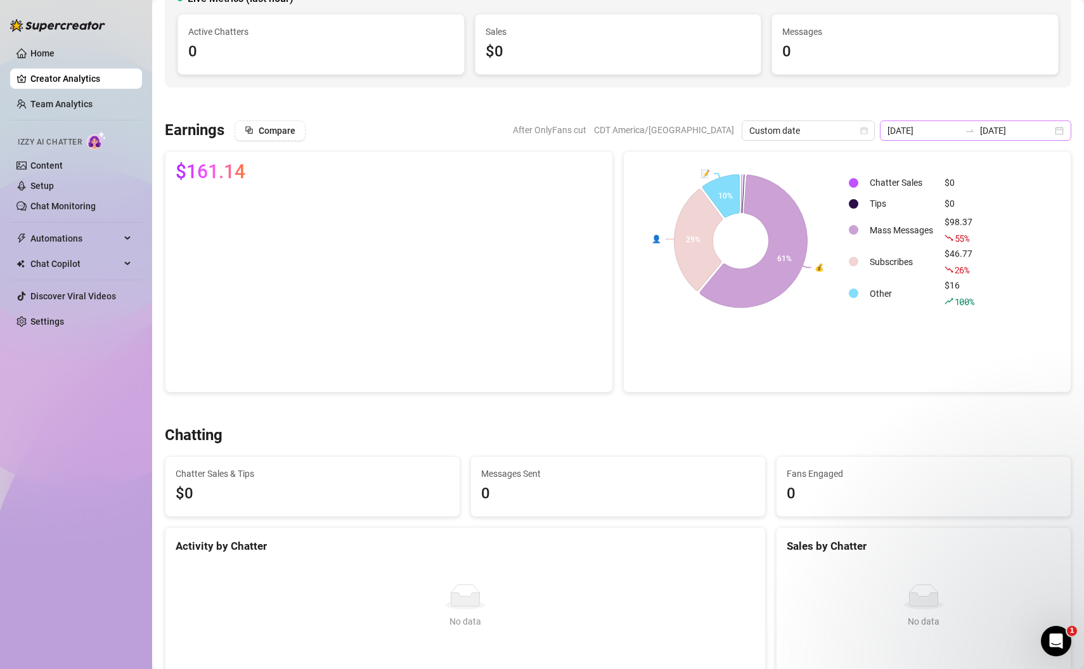
click at [1059, 130] on div "[DATE] [DATE]" at bounding box center [975, 130] width 191 height 20
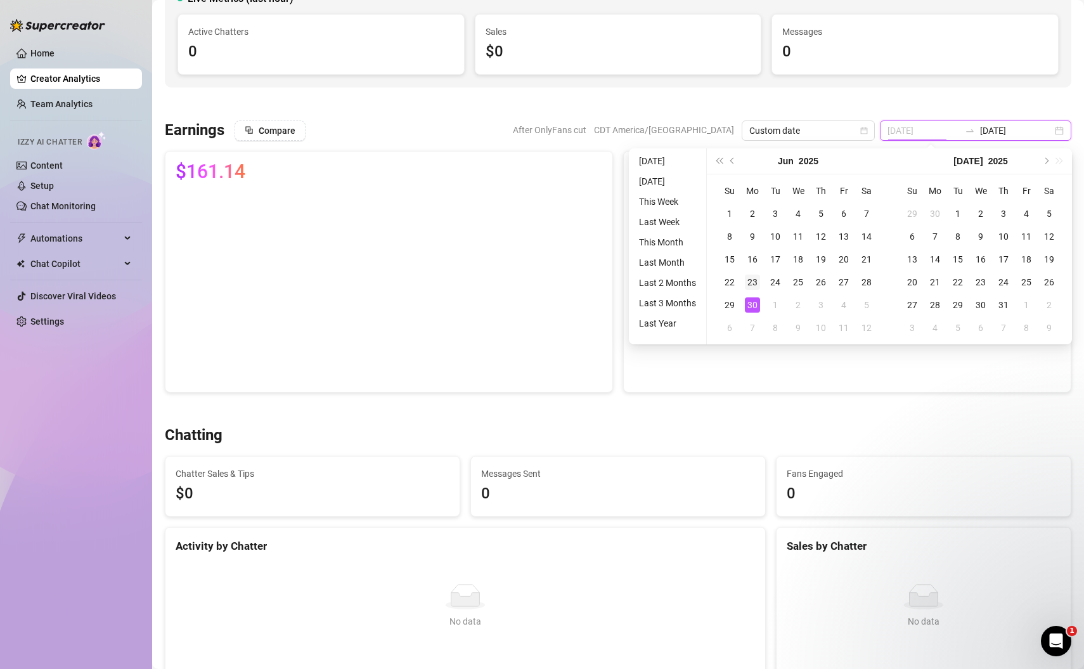
type input "[DATE]"
click at [752, 280] on div "23" at bounding box center [752, 281] width 15 height 15
type input "[DATE]"
click at [729, 303] on div "29" at bounding box center [729, 304] width 15 height 15
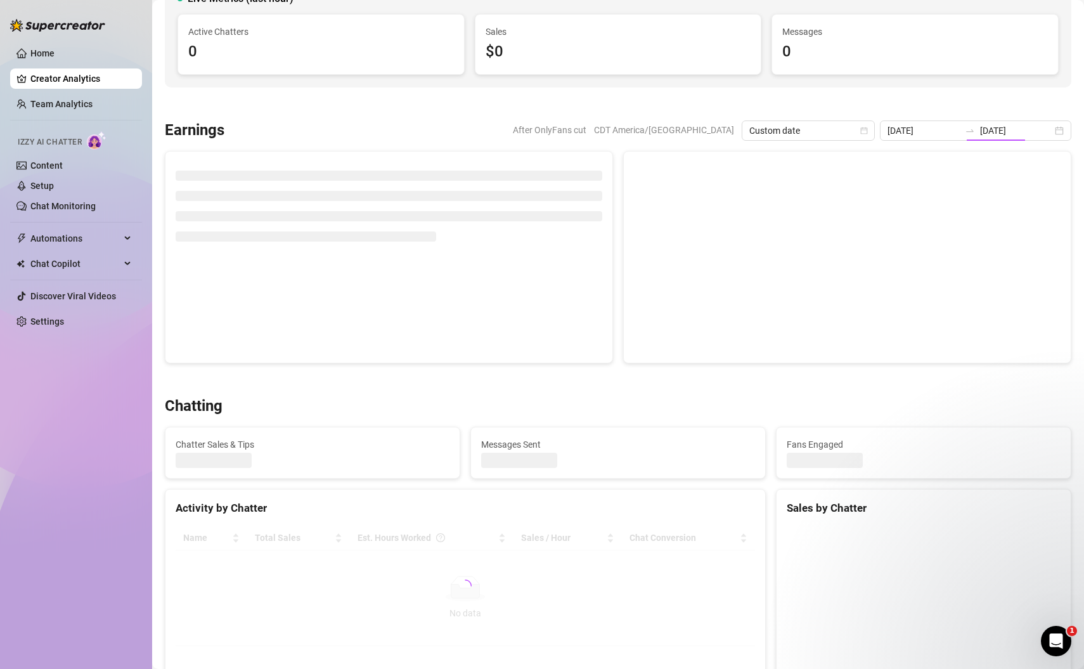
type input "[DATE]"
click at [834, 100] on div at bounding box center [618, 104] width 906 height 13
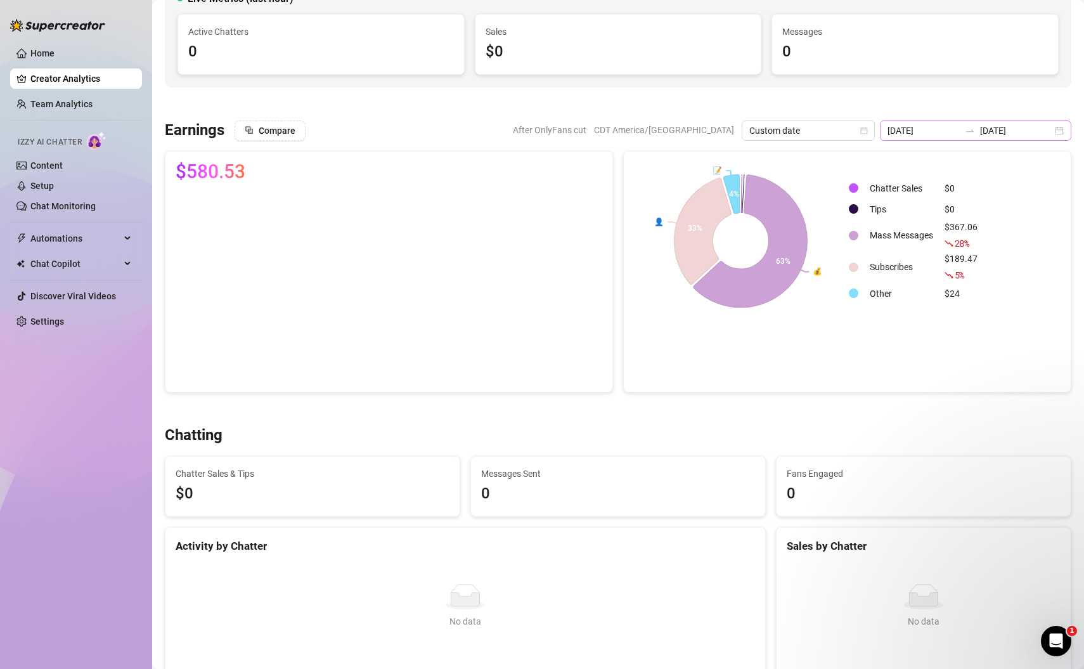
click at [1061, 126] on div "[DATE] [DATE]" at bounding box center [975, 130] width 191 height 20
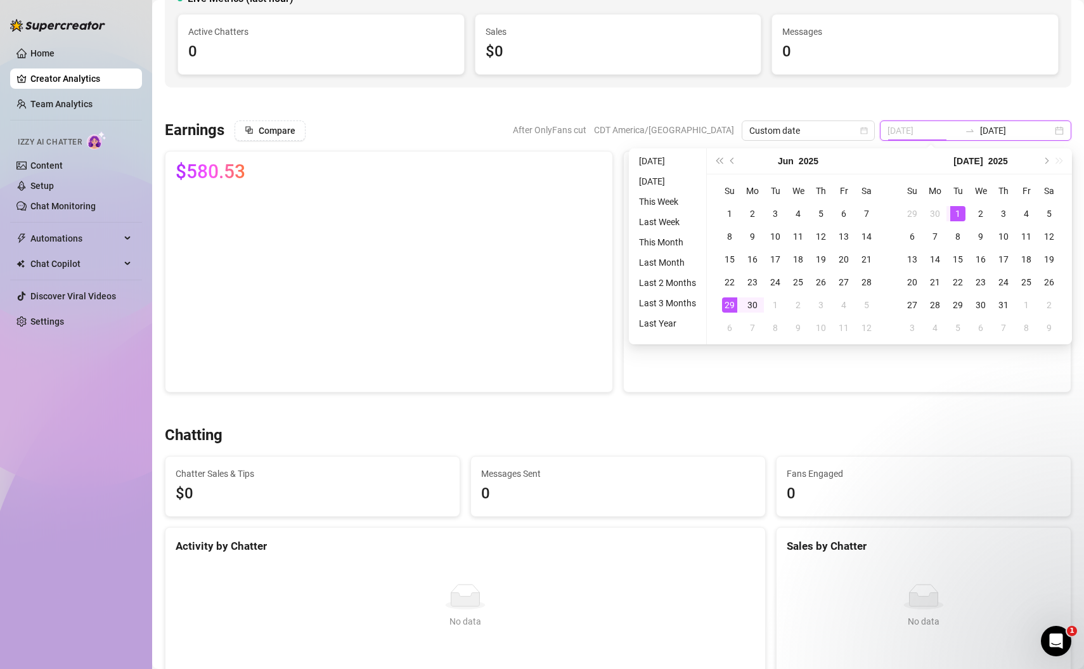
type input "[DATE]"
click at [729, 307] on div "29" at bounding box center [729, 304] width 15 height 15
type input "[DATE]"
click at [752, 283] on div "23" at bounding box center [752, 281] width 15 height 15
type input "[DATE]"
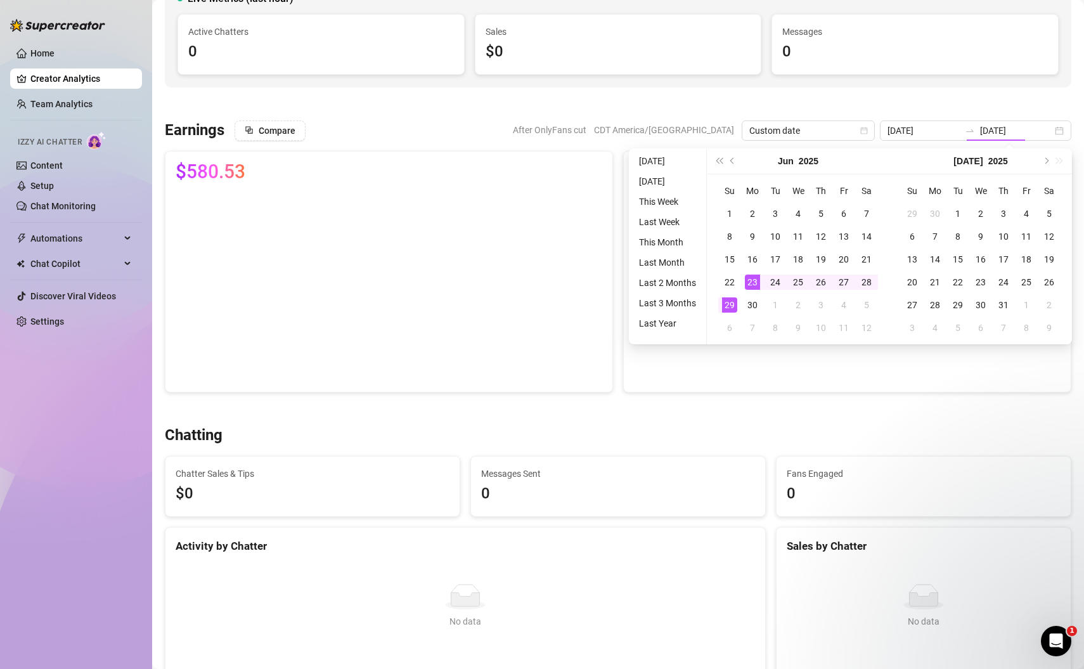
type input "[DATE]"
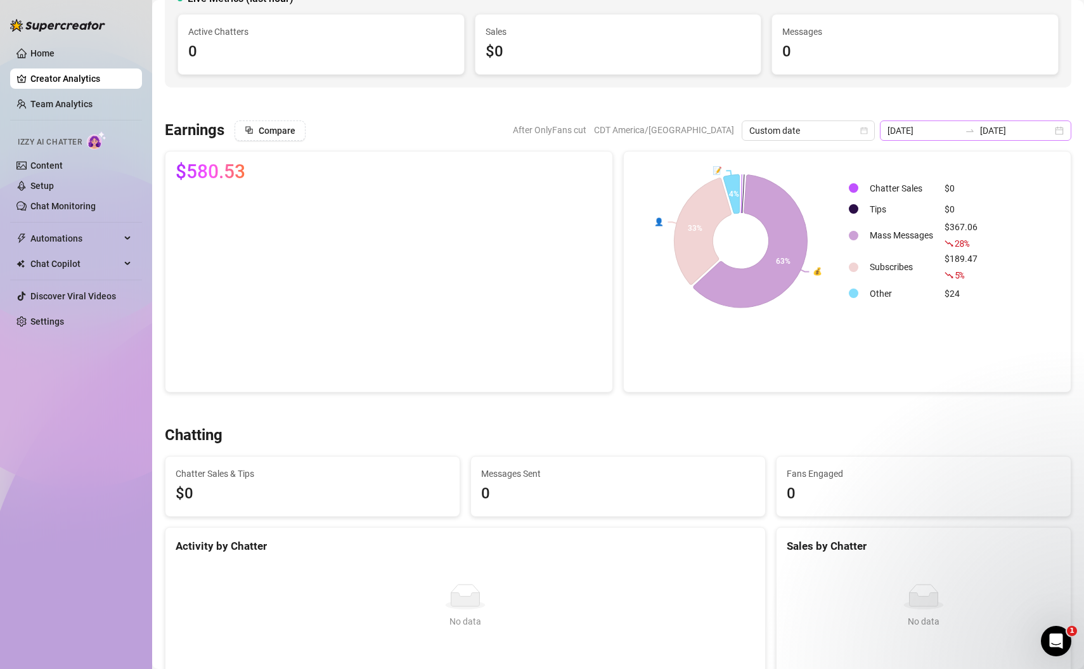
click at [1060, 126] on div "[DATE] [DATE]" at bounding box center [975, 130] width 191 height 20
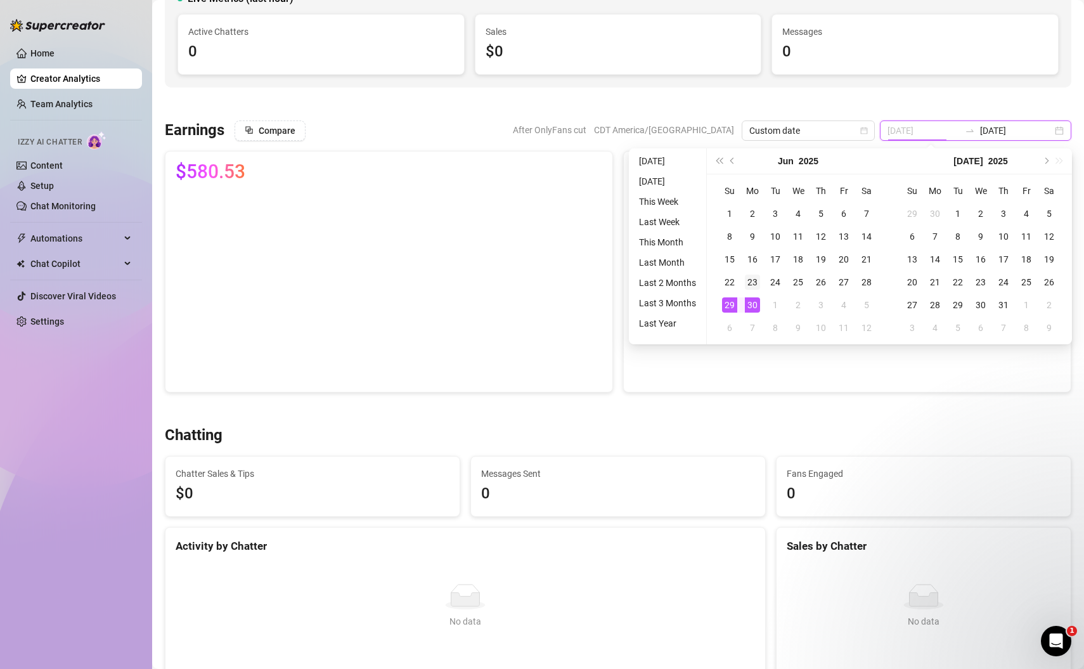
type input "[DATE]"
click at [754, 281] on div "23" at bounding box center [752, 281] width 15 height 15
type input "[DATE]"
click at [728, 304] on div "29" at bounding box center [729, 304] width 15 height 15
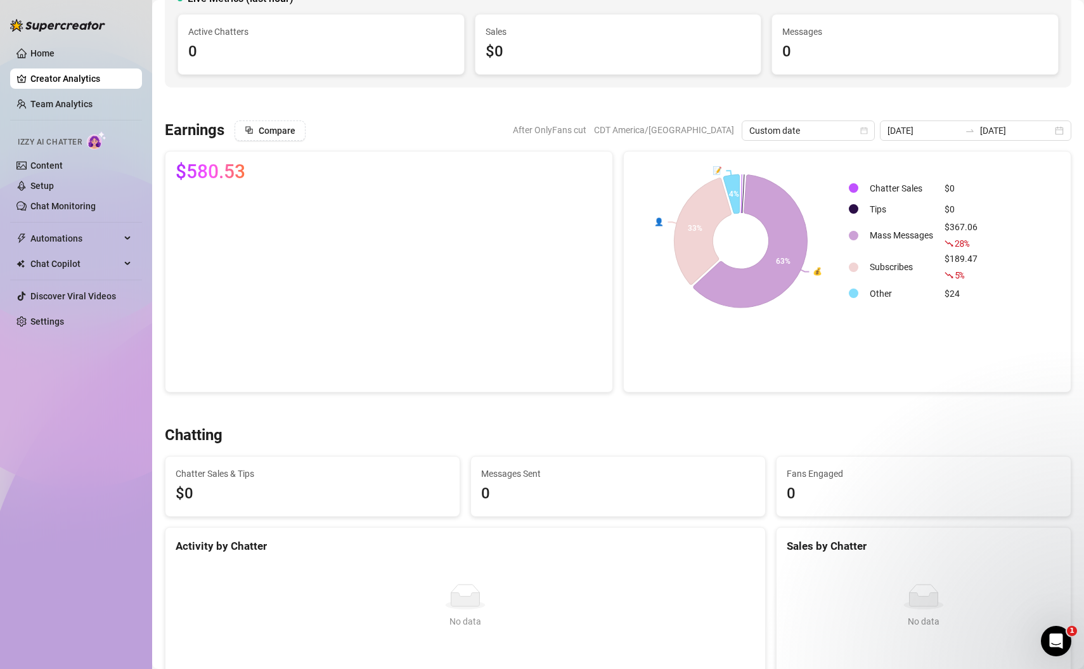
click at [1059, 127] on div "[DATE] [DATE]" at bounding box center [975, 130] width 191 height 20
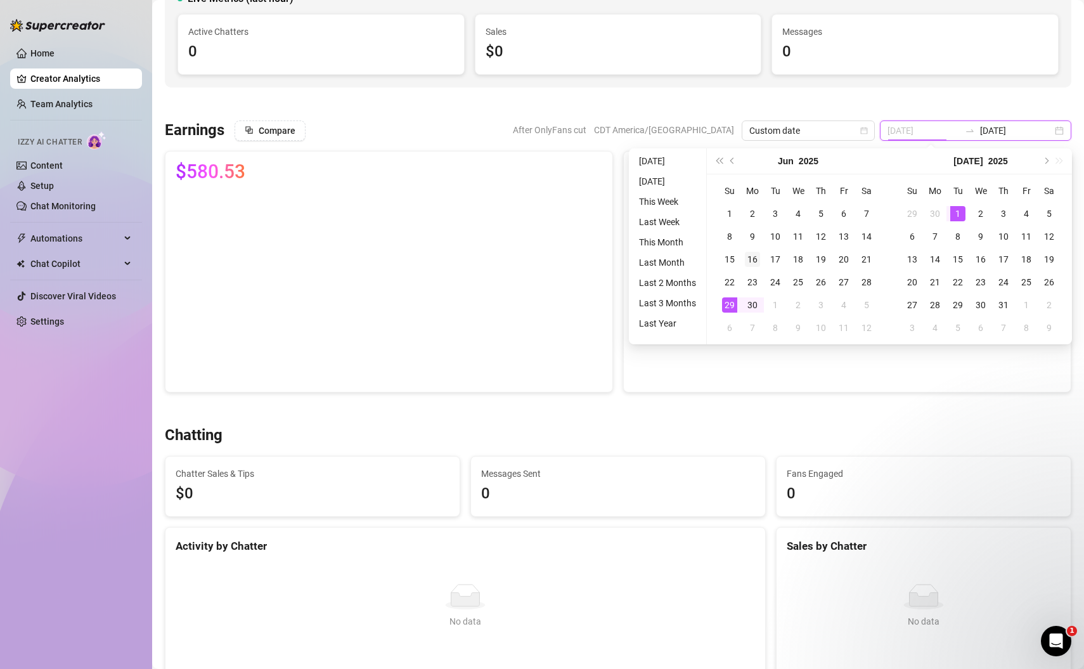
type input "[DATE]"
click at [750, 258] on div "16" at bounding box center [752, 259] width 15 height 15
type input "[DATE]"
click at [728, 281] on div "22" at bounding box center [729, 281] width 15 height 15
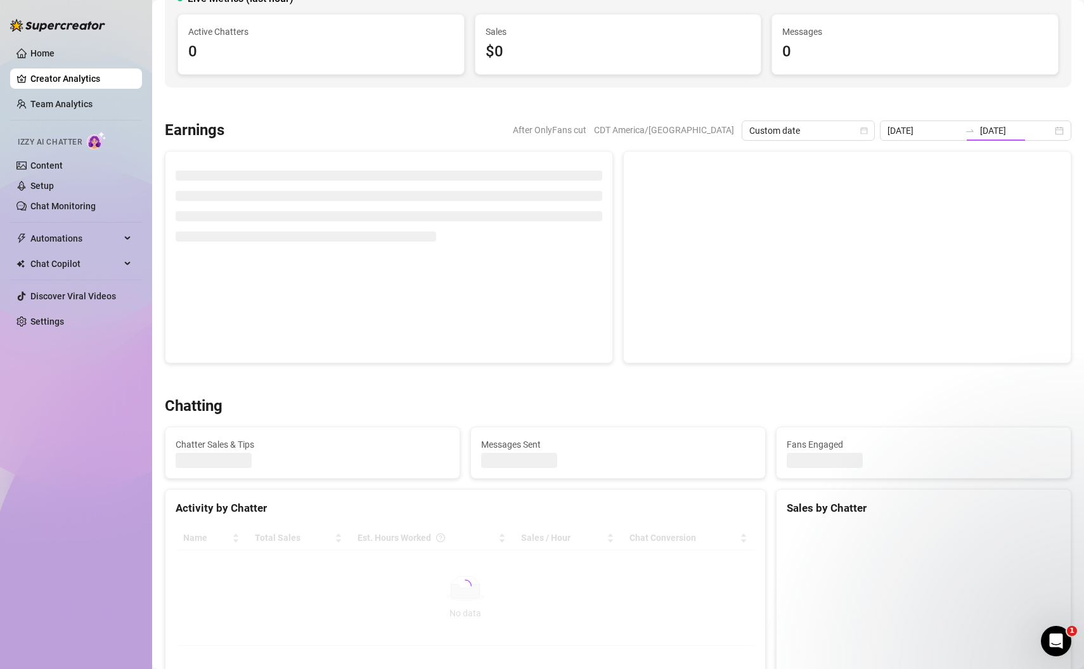
type input "[DATE]"
click at [832, 98] on div at bounding box center [618, 104] width 906 height 13
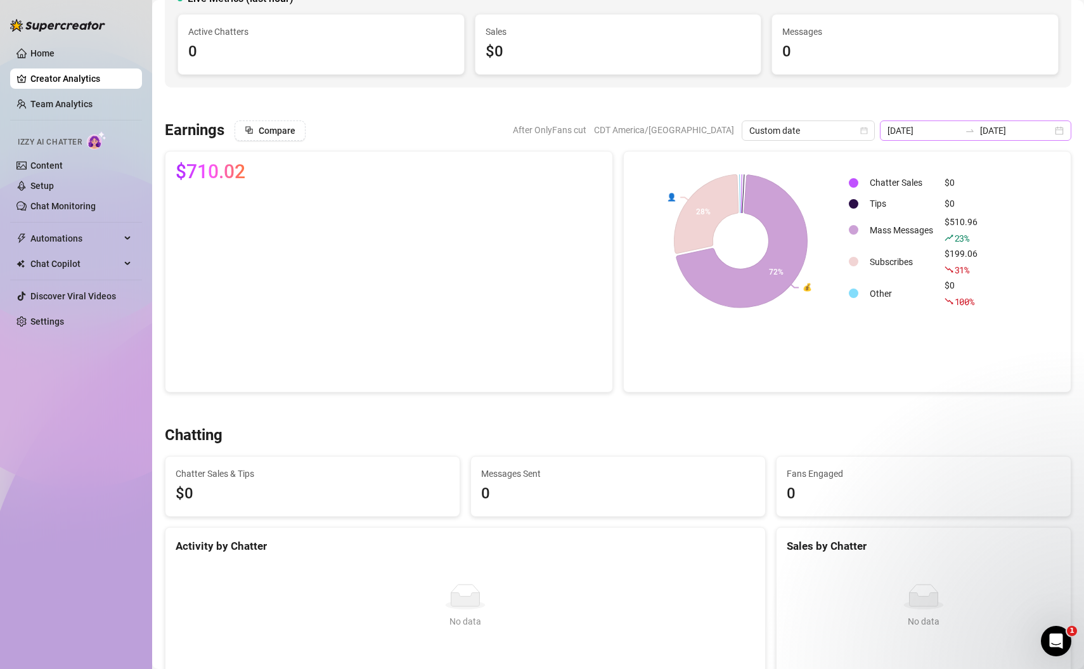
click at [1060, 131] on div "[DATE] [DATE]" at bounding box center [975, 130] width 191 height 20
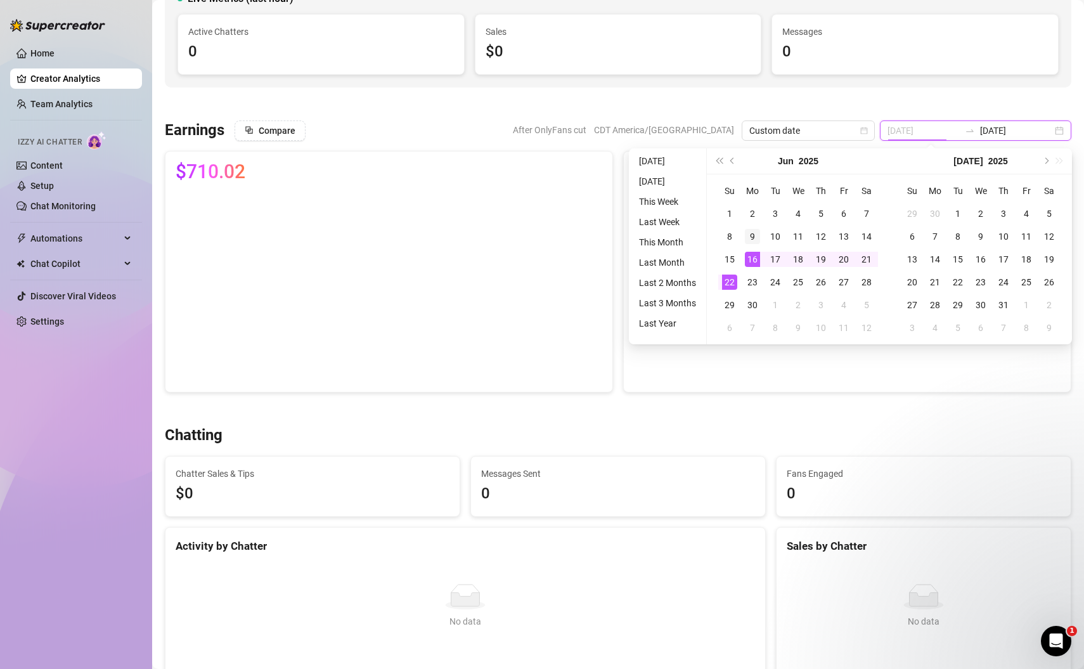
type input "[DATE]"
click at [754, 235] on div "9" at bounding box center [752, 236] width 15 height 15
type input "[DATE]"
click at [729, 261] on div "15" at bounding box center [729, 259] width 15 height 15
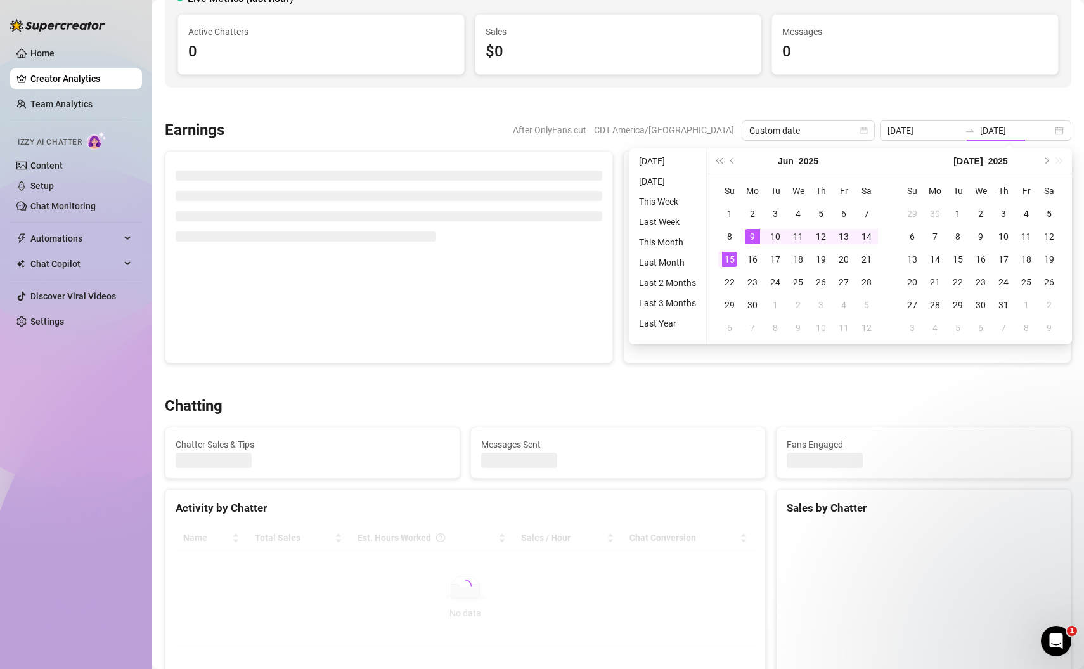
type input "[DATE]"
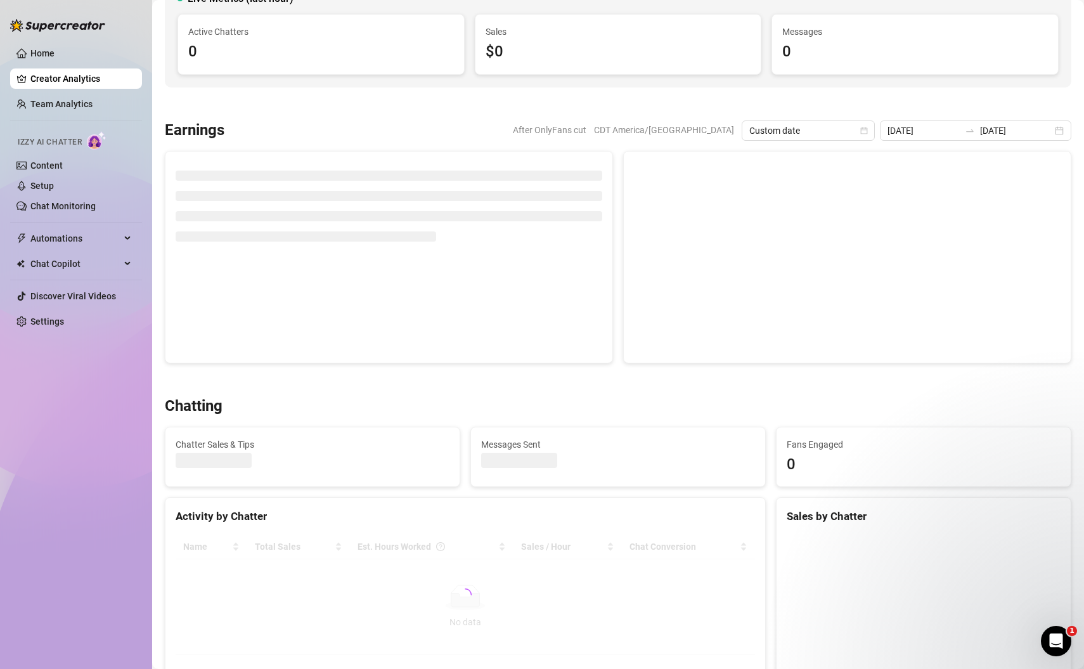
click at [828, 100] on div at bounding box center [618, 104] width 906 height 13
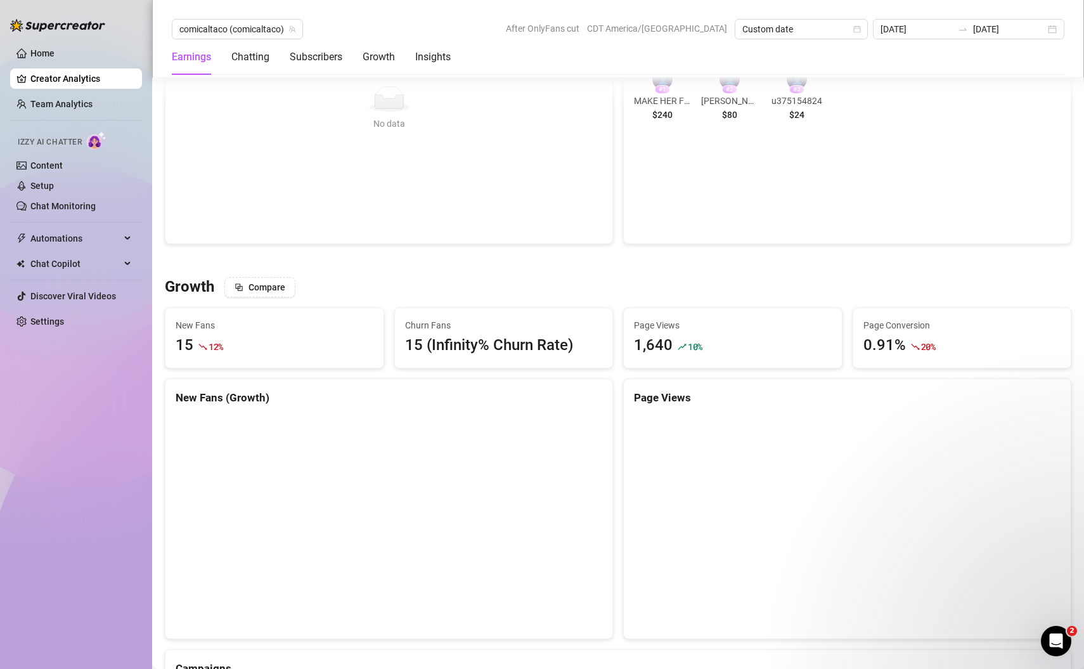
scroll to position [953, 0]
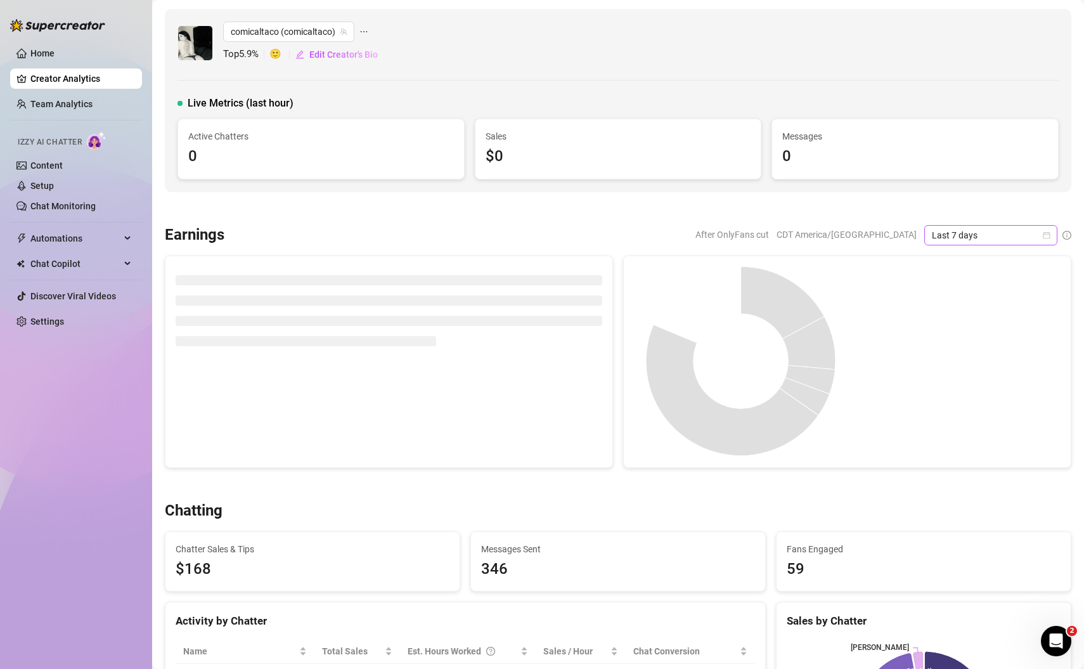
click at [1045, 234] on icon "calendar" at bounding box center [1047, 235] width 8 height 8
click at [975, 340] on div "Custom date" at bounding box center [990, 340] width 113 height 14
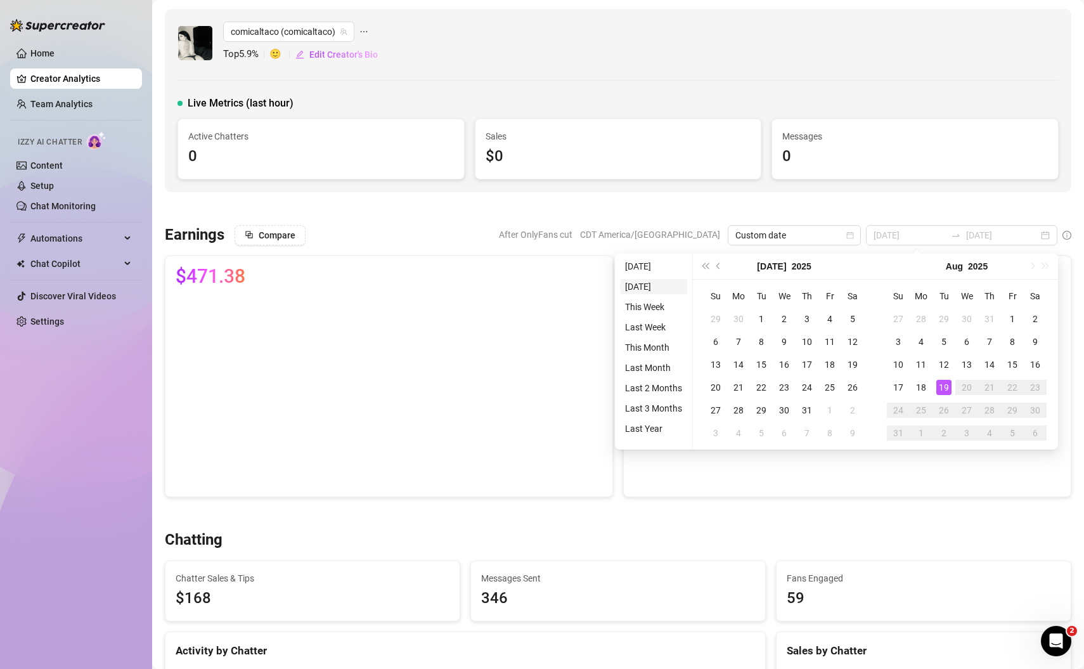
type input "[DATE]"
click at [718, 267] on span "Previous month (PageUp)" at bounding box center [719, 266] width 6 height 6
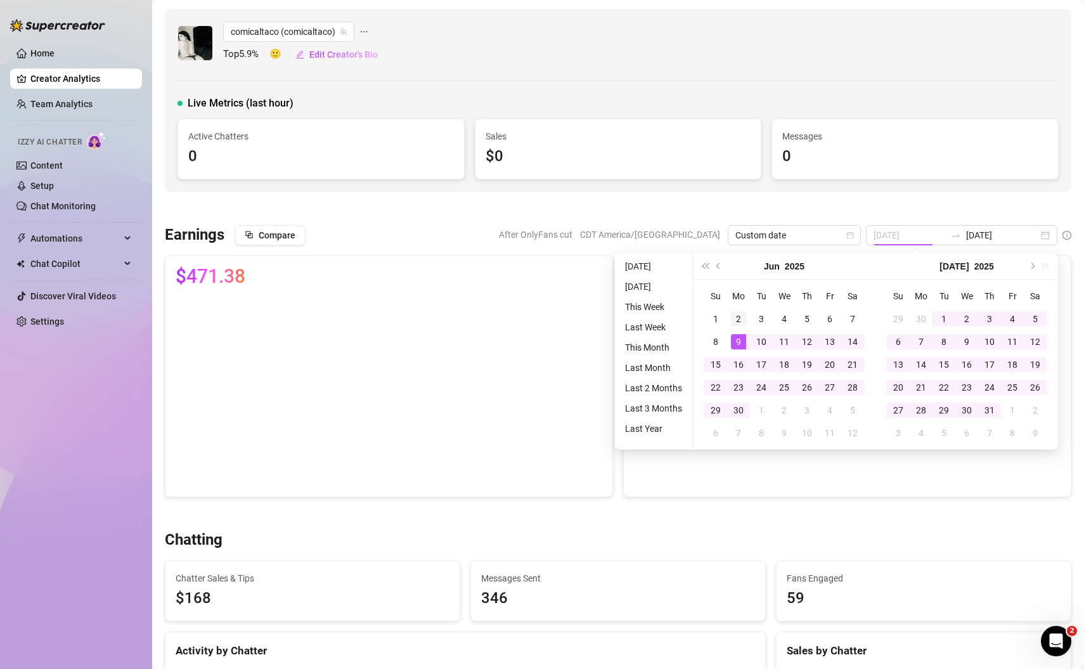
type input "2025-06-02"
click at [738, 318] on div "2" at bounding box center [738, 318] width 15 height 15
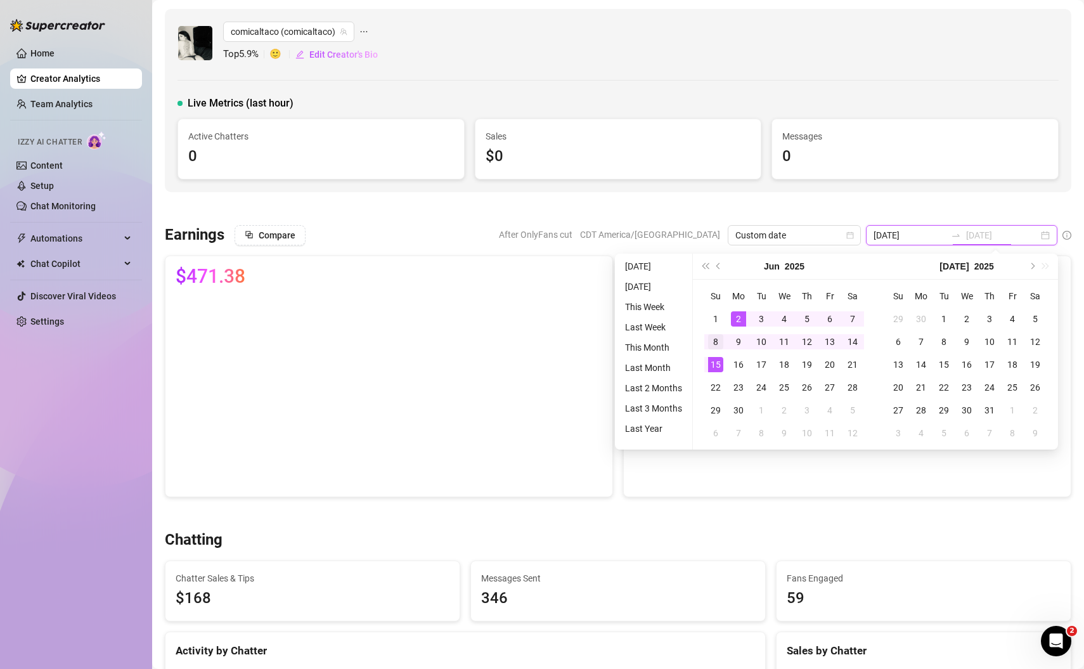
type input "2025-06-08"
click at [714, 342] on div "8" at bounding box center [715, 341] width 15 height 15
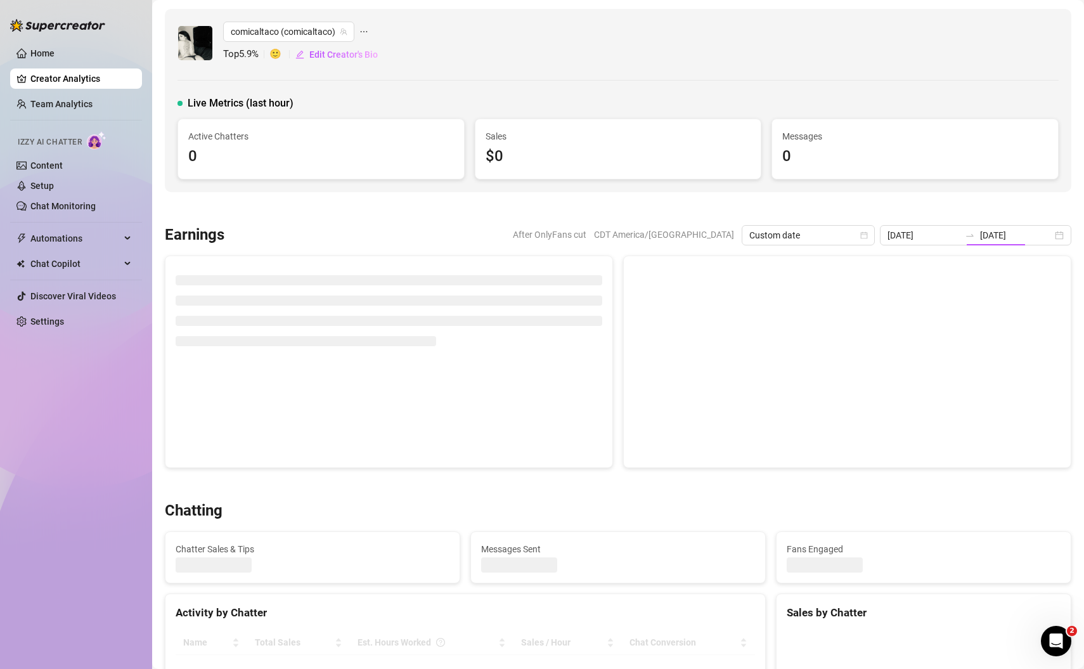
type input "2025-06-02"
type input "2025-06-08"
click at [868, 207] on div at bounding box center [618, 208] width 906 height 13
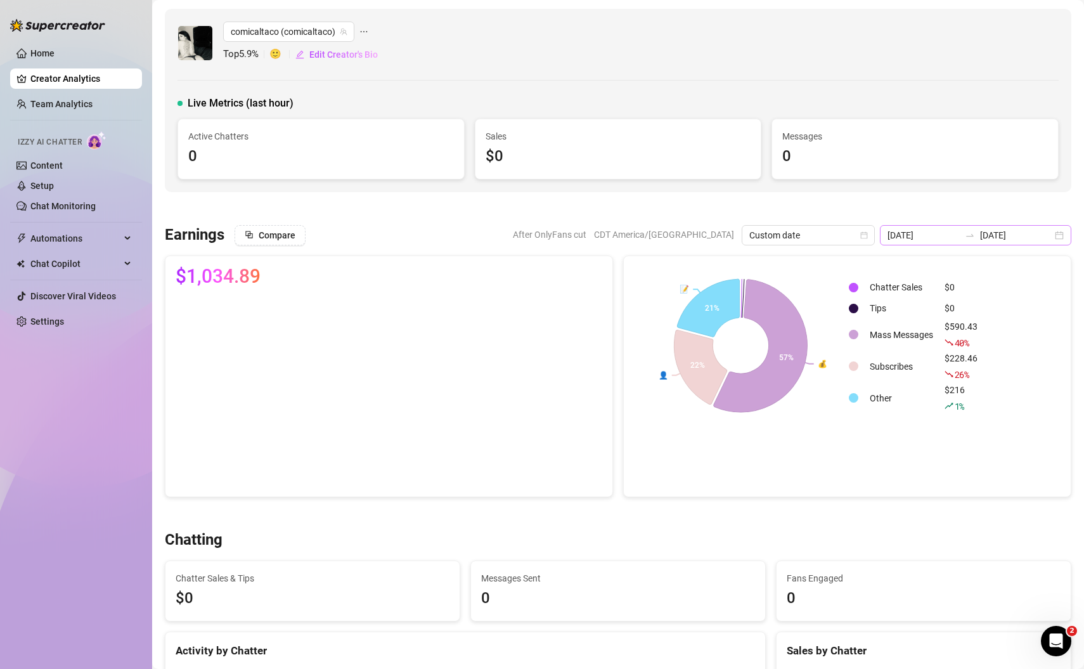
click at [1062, 233] on div "2025-06-02 2025-06-08" at bounding box center [975, 235] width 191 height 20
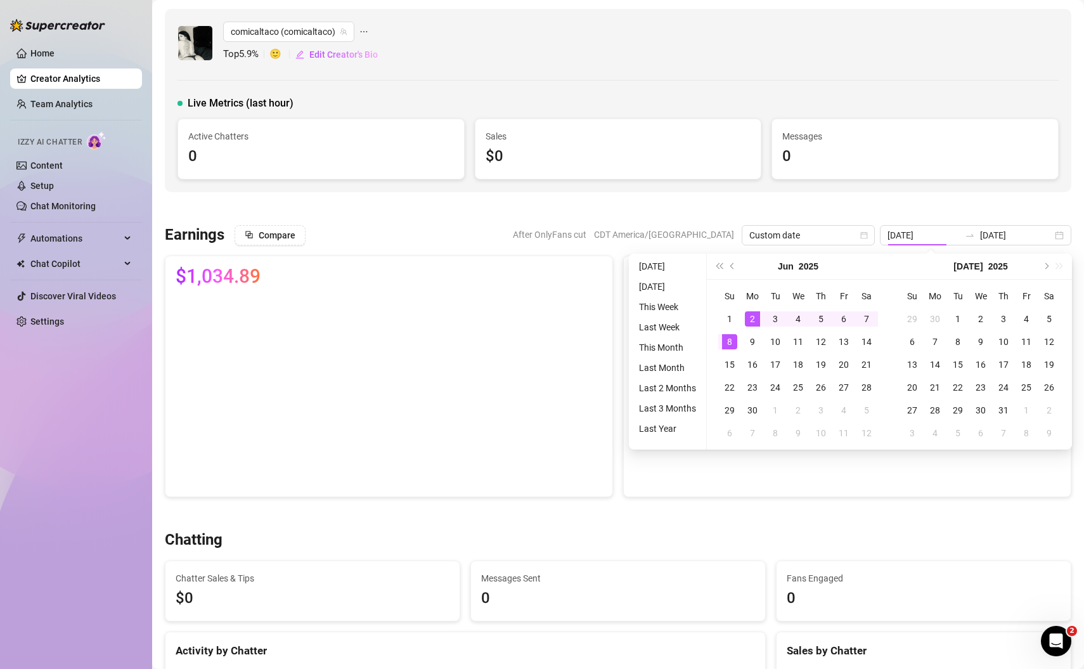
click at [1045, 205] on div at bounding box center [618, 208] width 906 height 13
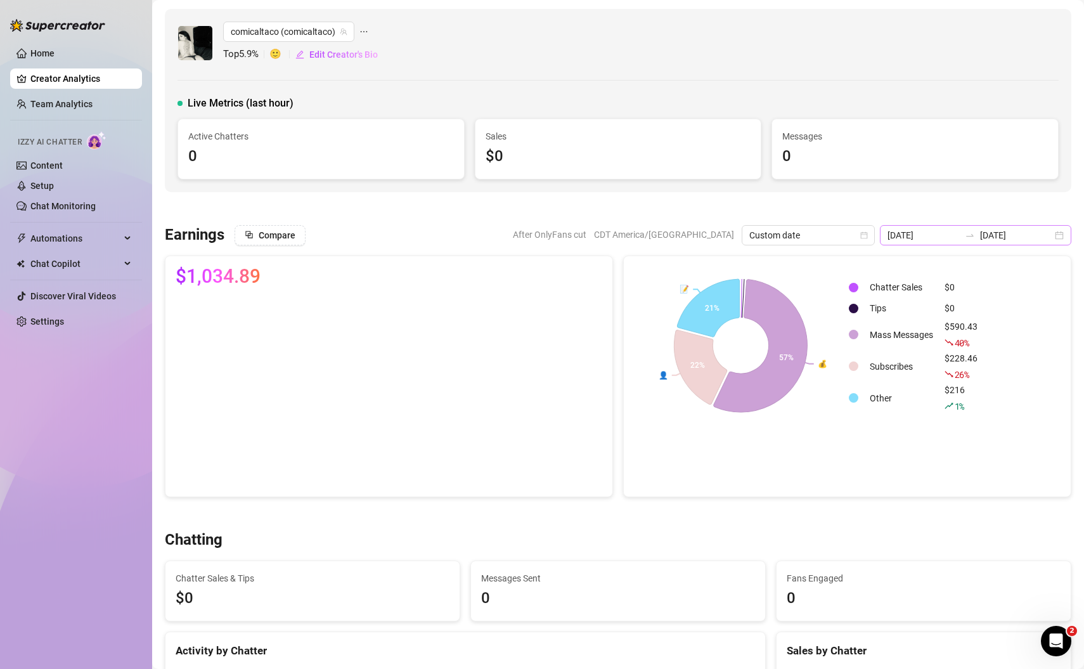
click at [1059, 238] on div "2025-06-02 2025-06-08" at bounding box center [975, 235] width 191 height 20
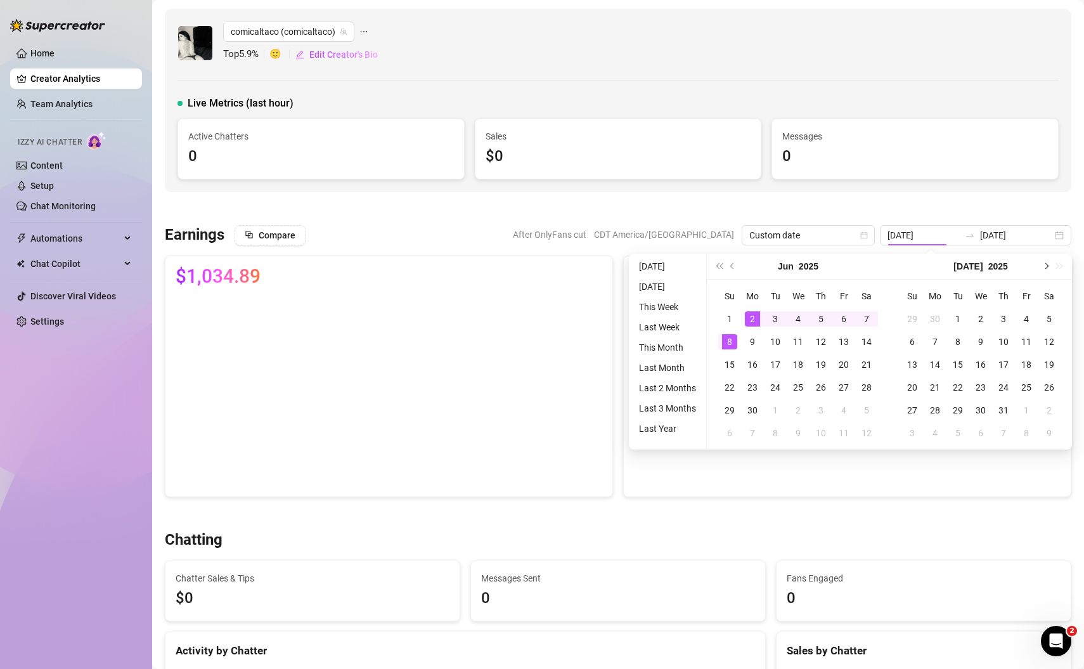
click at [1047, 266] on button "Next month (PageDown)" at bounding box center [1045, 266] width 14 height 25
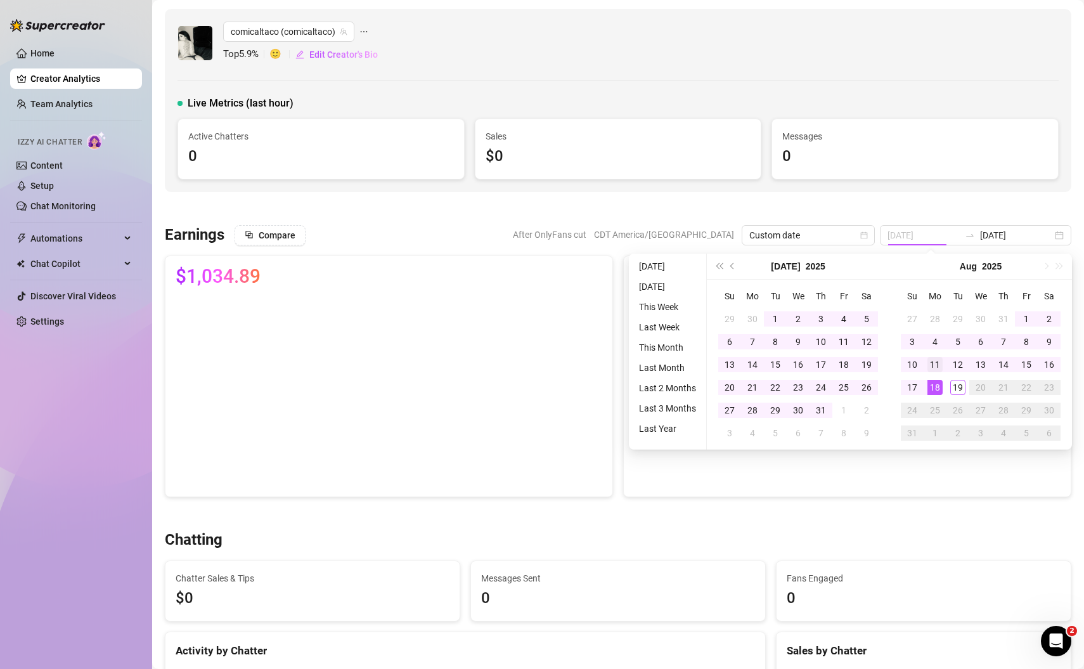
type input "[DATE]"
click at [939, 361] on div "11" at bounding box center [934, 364] width 15 height 15
type input "[DATE]"
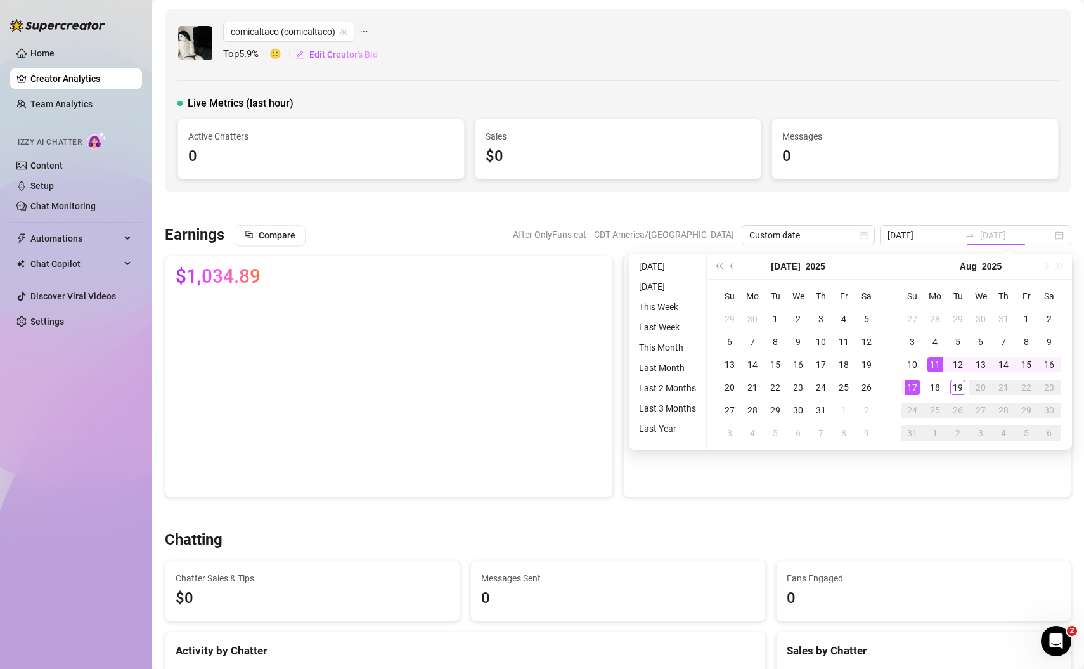
click at [912, 386] on div "17" at bounding box center [912, 387] width 15 height 15
type input "[DATE]"
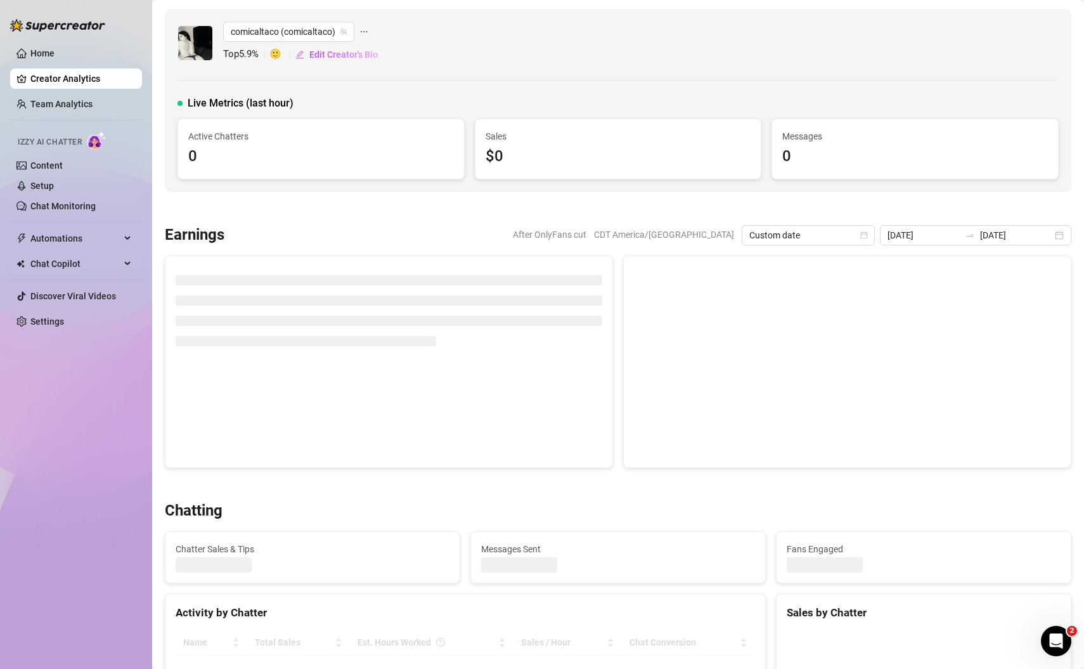
click at [916, 203] on div at bounding box center [618, 208] width 906 height 13
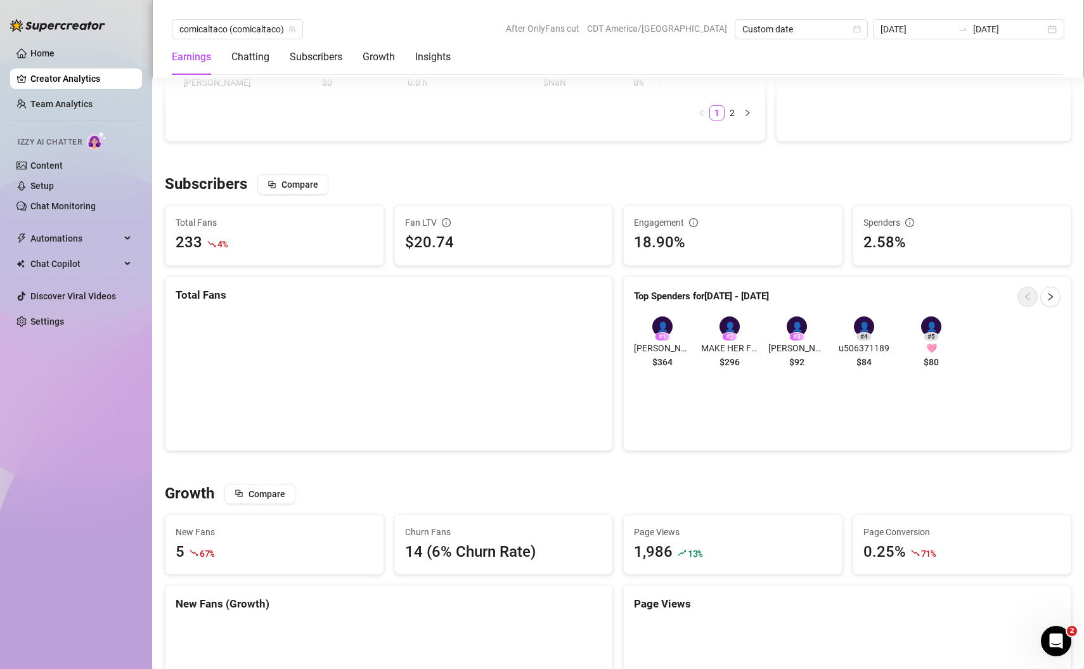
scroll to position [851, 0]
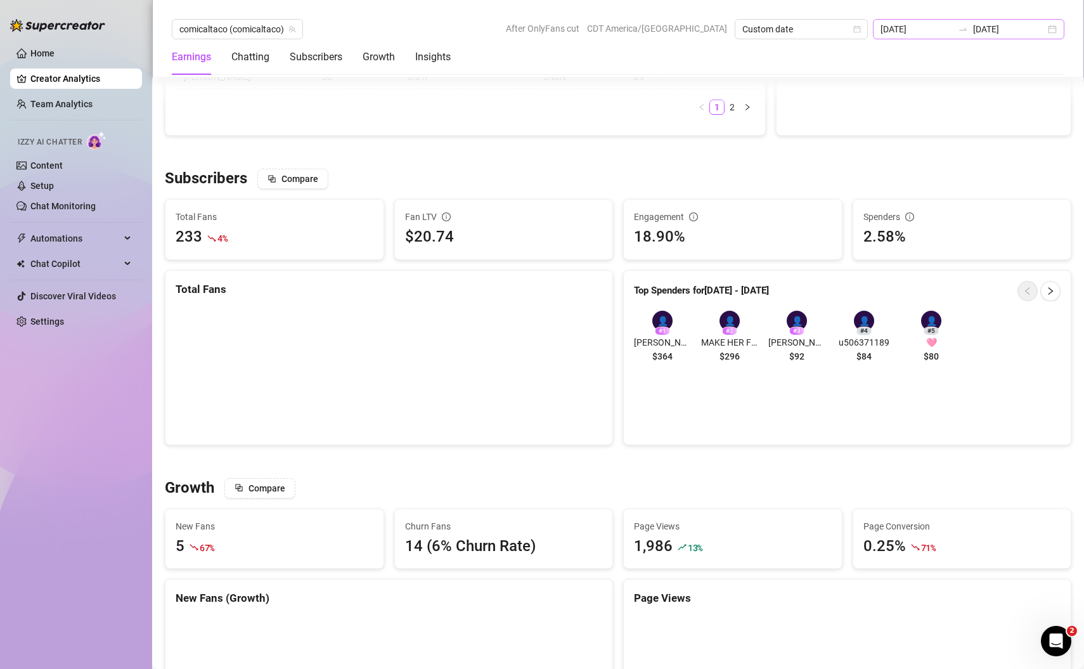
click at [1054, 27] on div "[DATE] [DATE]" at bounding box center [968, 29] width 191 height 20
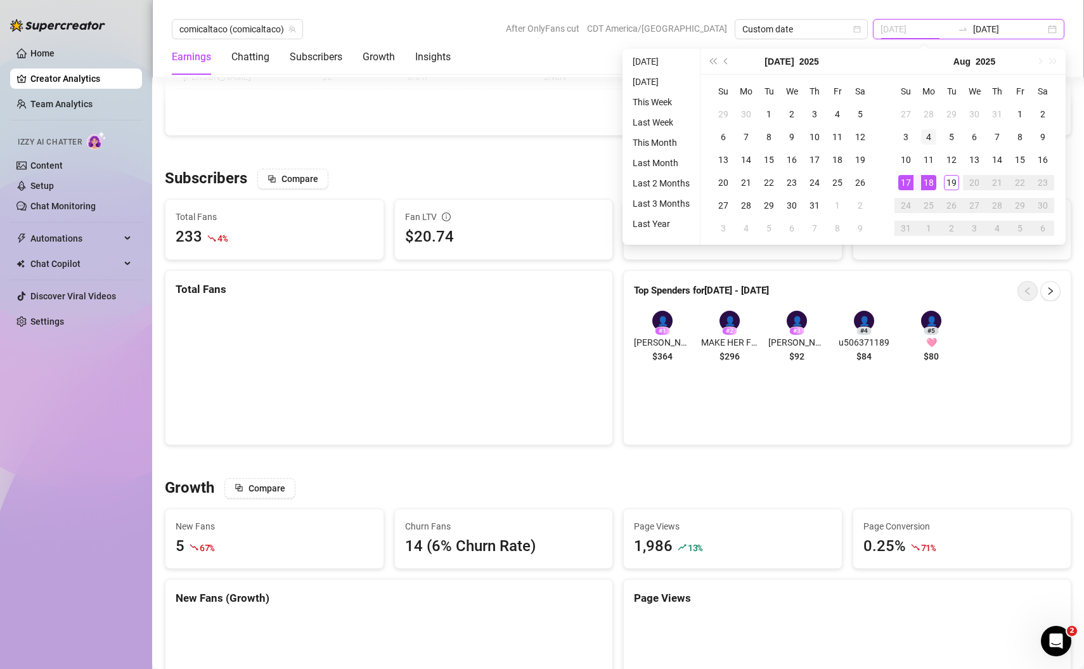
type input "[DATE]"
click at [930, 136] on div "4" at bounding box center [928, 136] width 15 height 15
type input "[DATE]"
click at [906, 160] on div "10" at bounding box center [905, 159] width 15 height 15
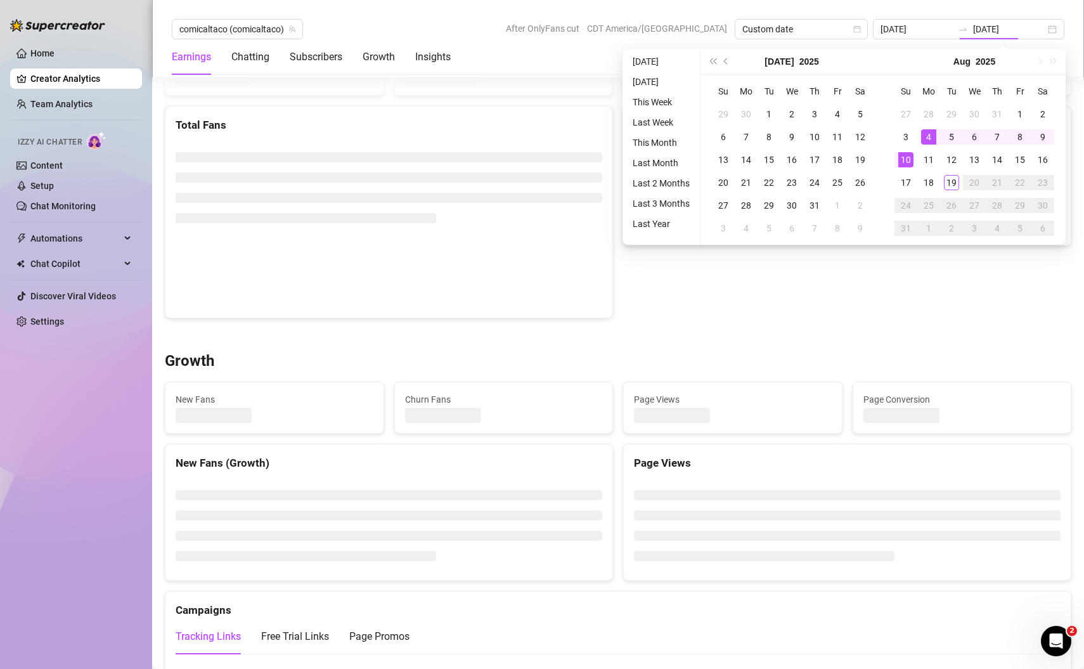
type input "[DATE]"
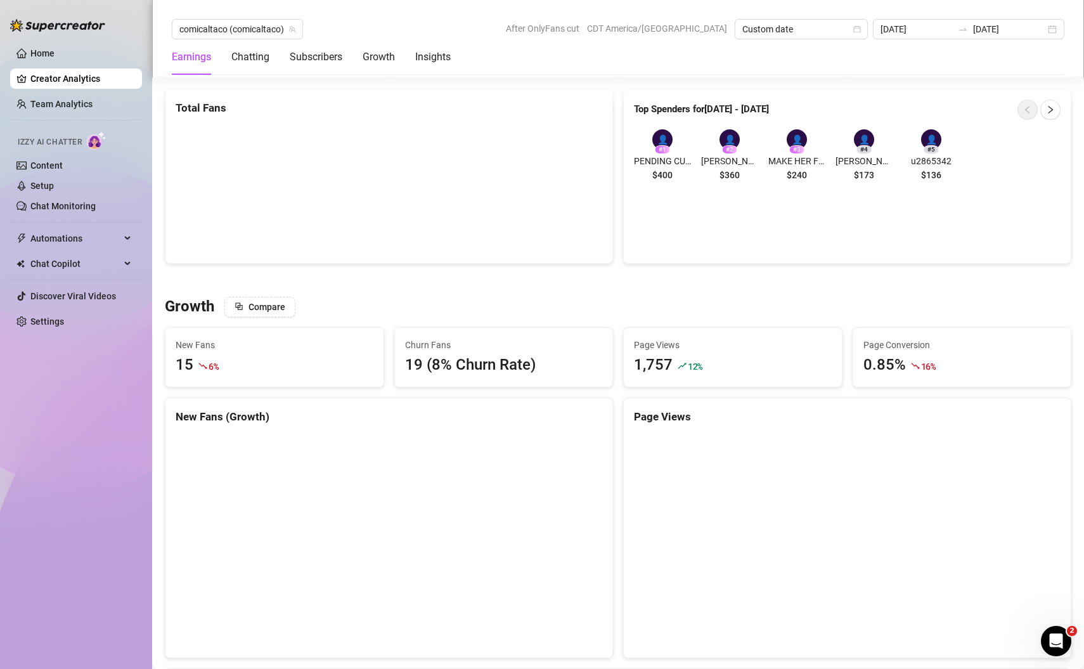
scroll to position [970, 0]
